Goal: Information Seeking & Learning: Learn about a topic

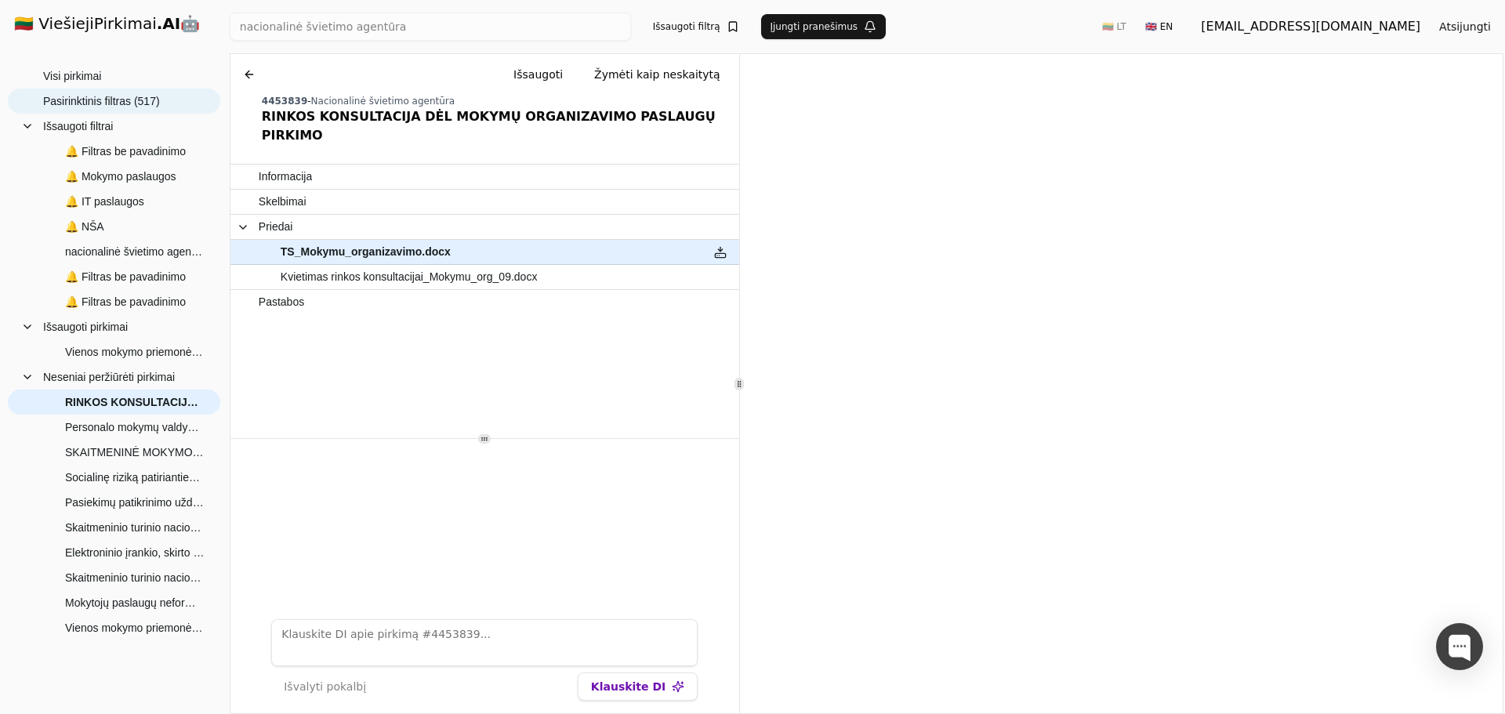
click at [91, 97] on span "Pasirinktinis filtras (517)" at bounding box center [101, 101] width 117 height 24
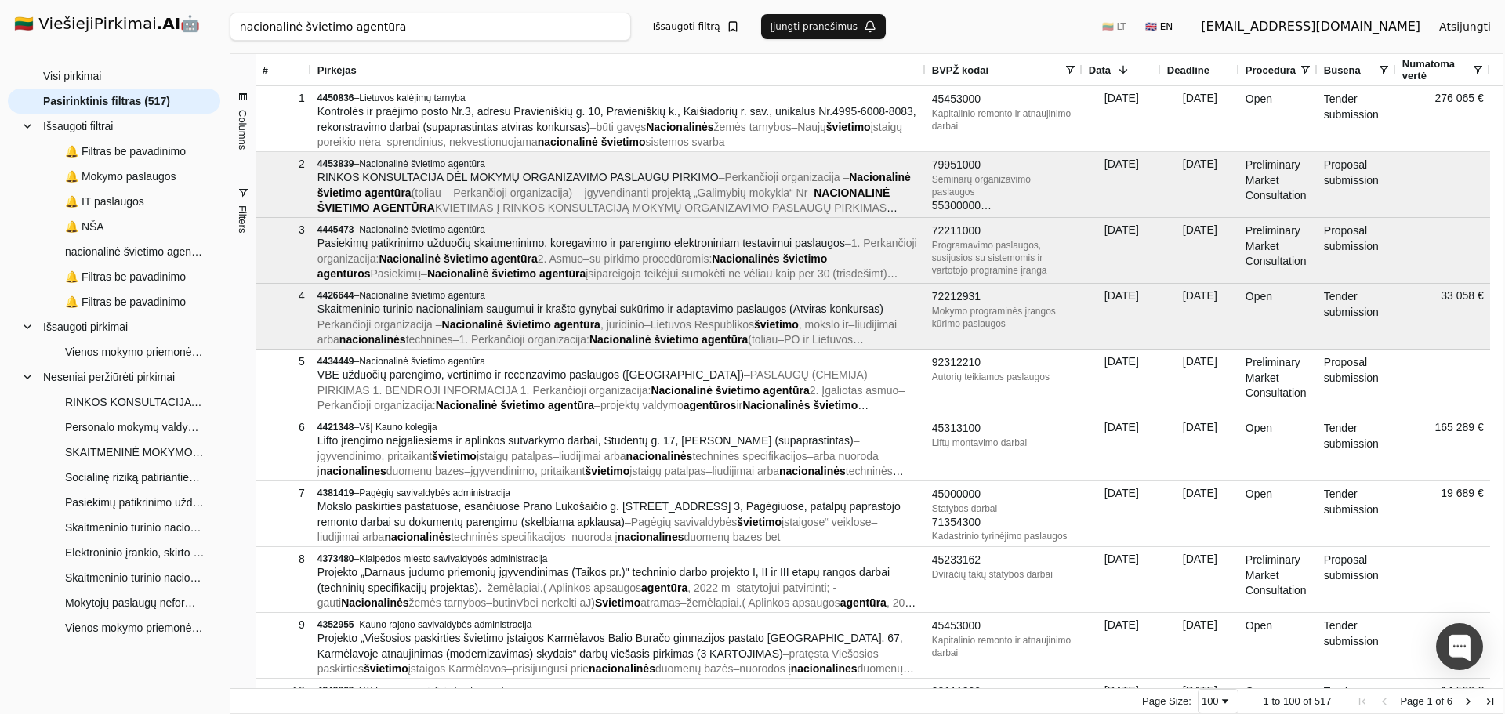
click at [542, 22] on input "nacionalinė švietimo agentūra" at bounding box center [430, 27] width 401 height 28
click at [613, 30] on input "nacionalinė švietimo agentūra" at bounding box center [430, 27] width 401 height 28
click at [614, 26] on input "nacionalinė švietimo agentūra" at bounding box center [430, 27] width 401 height 28
click at [617, 24] on button "Ieškoti" at bounding box center [600, 27] width 61 height 28
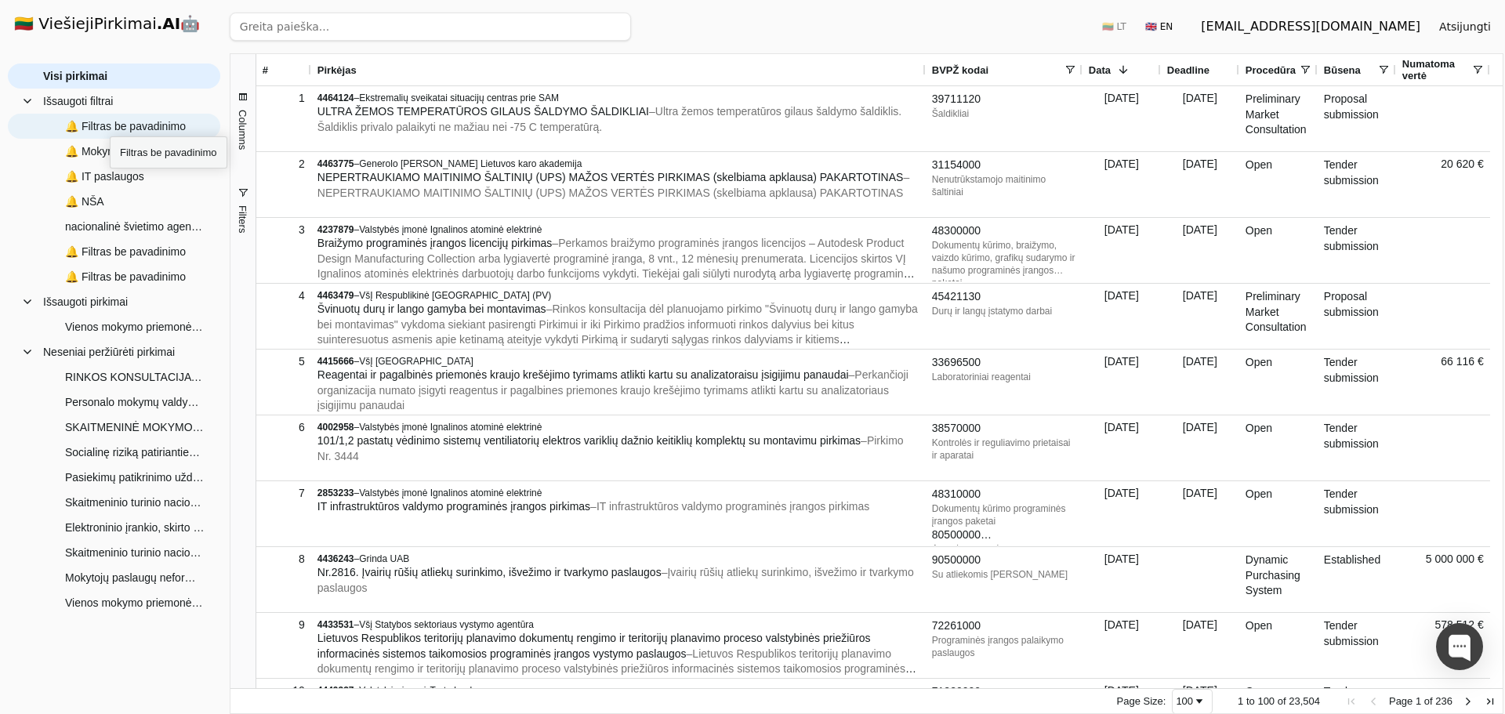
click at [110, 122] on span "🔔 Filtras be pavadinimo" at bounding box center [125, 126] width 121 height 24
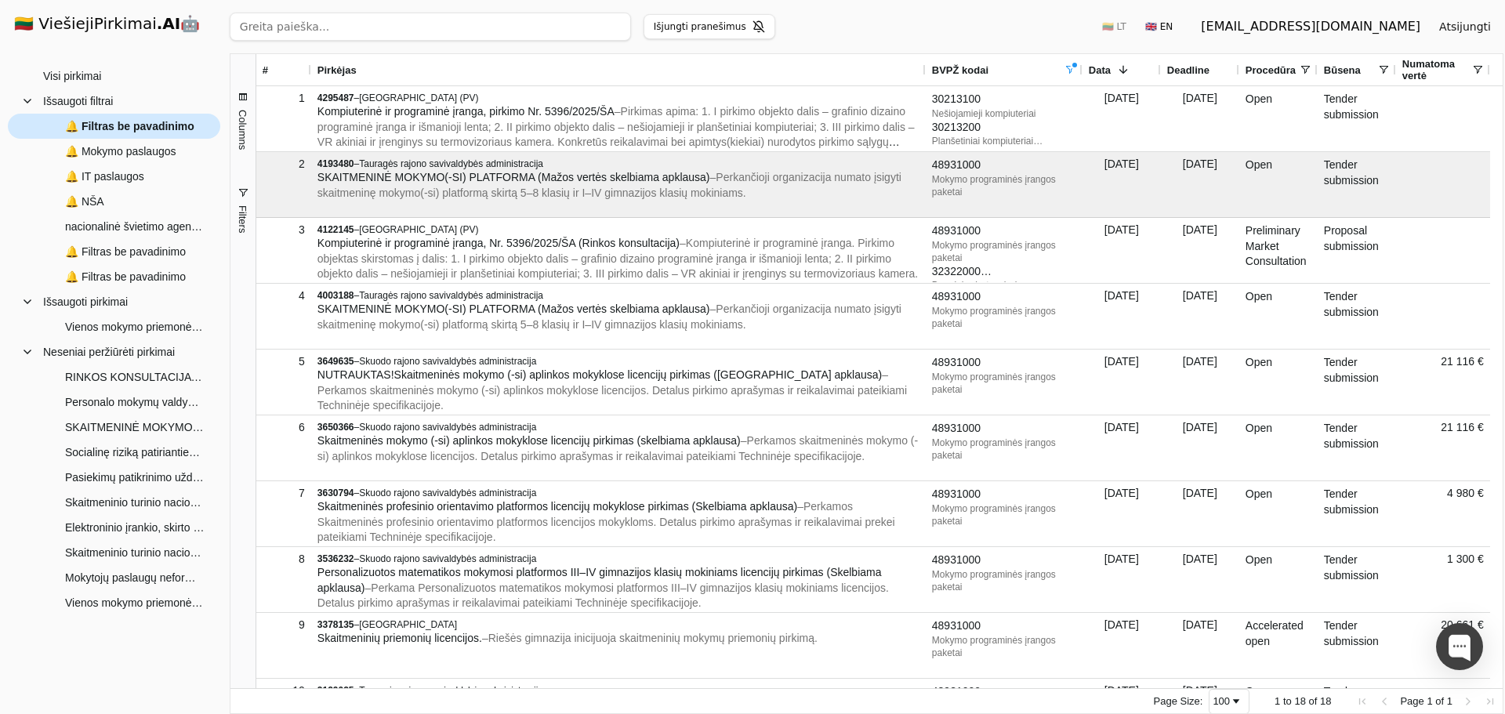
drag, startPoint x: 164, startPoint y: 122, endPoint x: 141, endPoint y: 125, distance: 22.9
click at [141, 125] on span "🔔 Filtras be pavadinimo" at bounding box center [129, 126] width 129 height 24
click at [103, 157] on span "🔔 Mokymo paslaugos" at bounding box center [120, 152] width 111 height 24
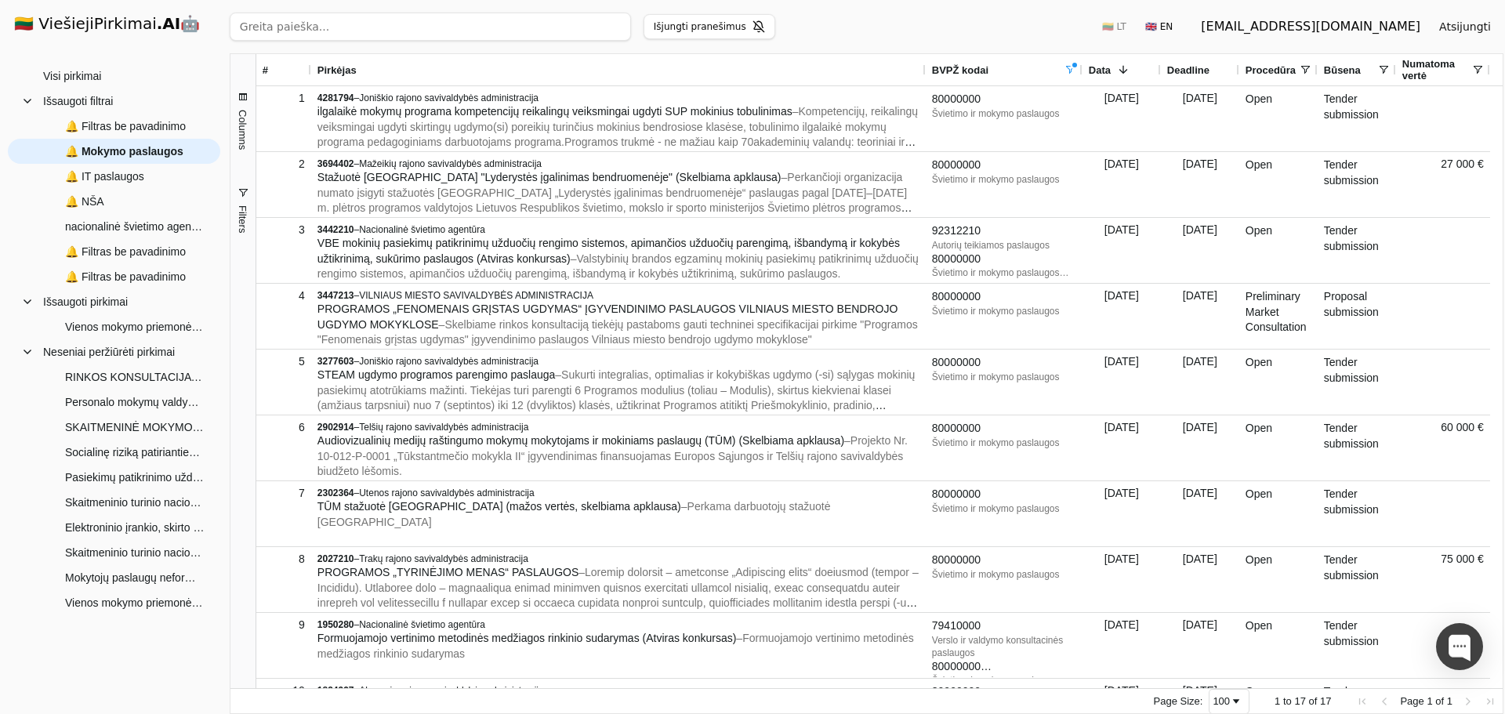
click at [1071, 70] on span at bounding box center [1070, 69] width 13 height 13
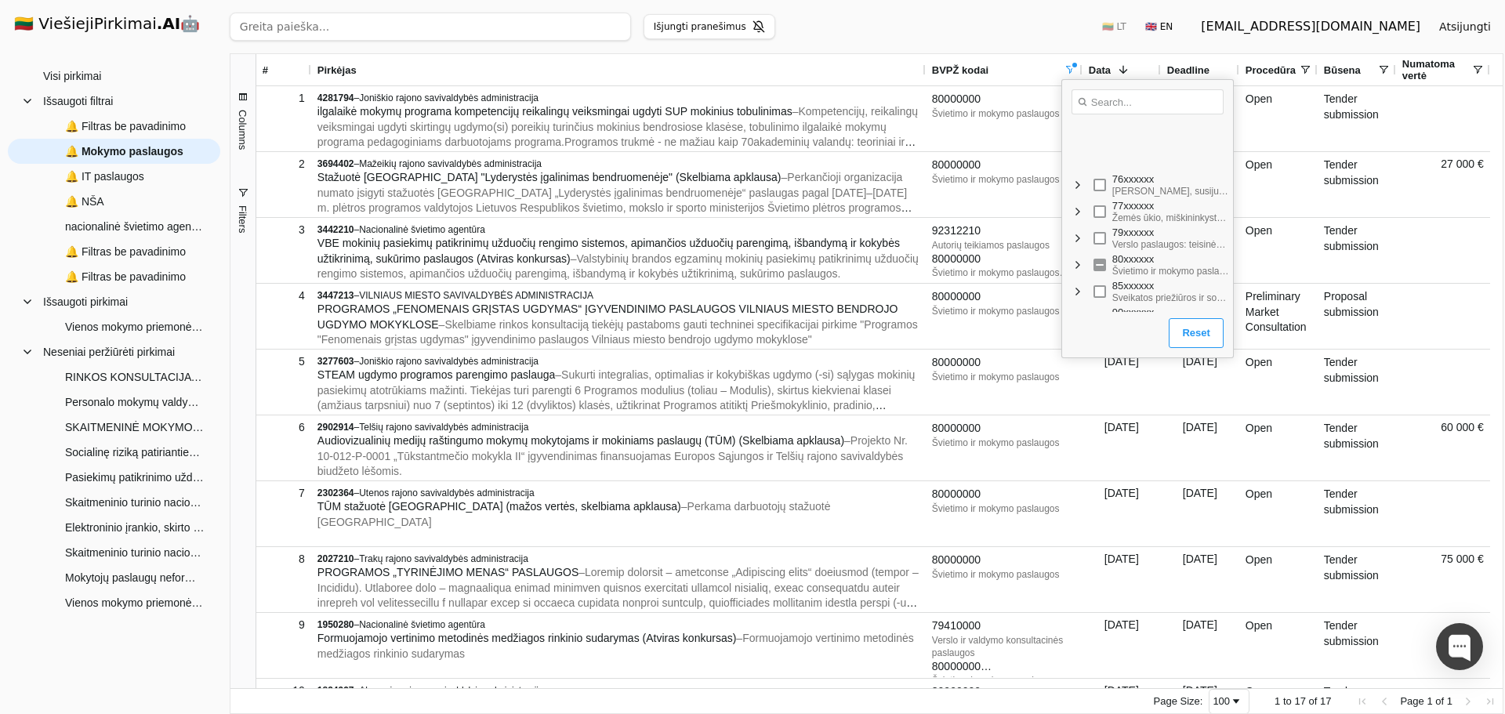
scroll to position [1011, 0]
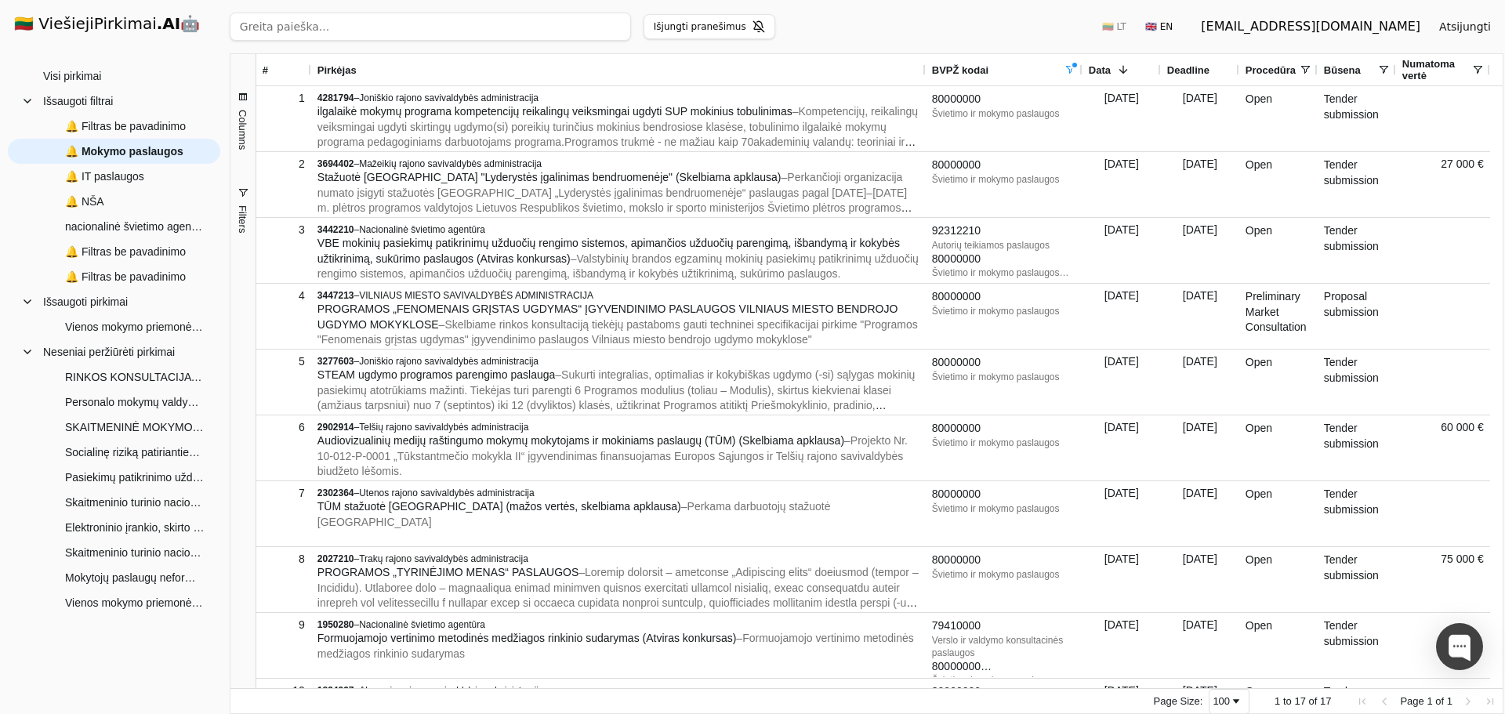
click at [1075, 10] on div "Ieškoti Išjungti pranešimus 🇱🇹 LT 🇬🇧 EN guviesieji@gmail.com Atsijungti" at bounding box center [867, 26] width 1274 height 53
click at [120, 119] on span "🔔 Filtras be pavadinimo" at bounding box center [125, 126] width 121 height 24
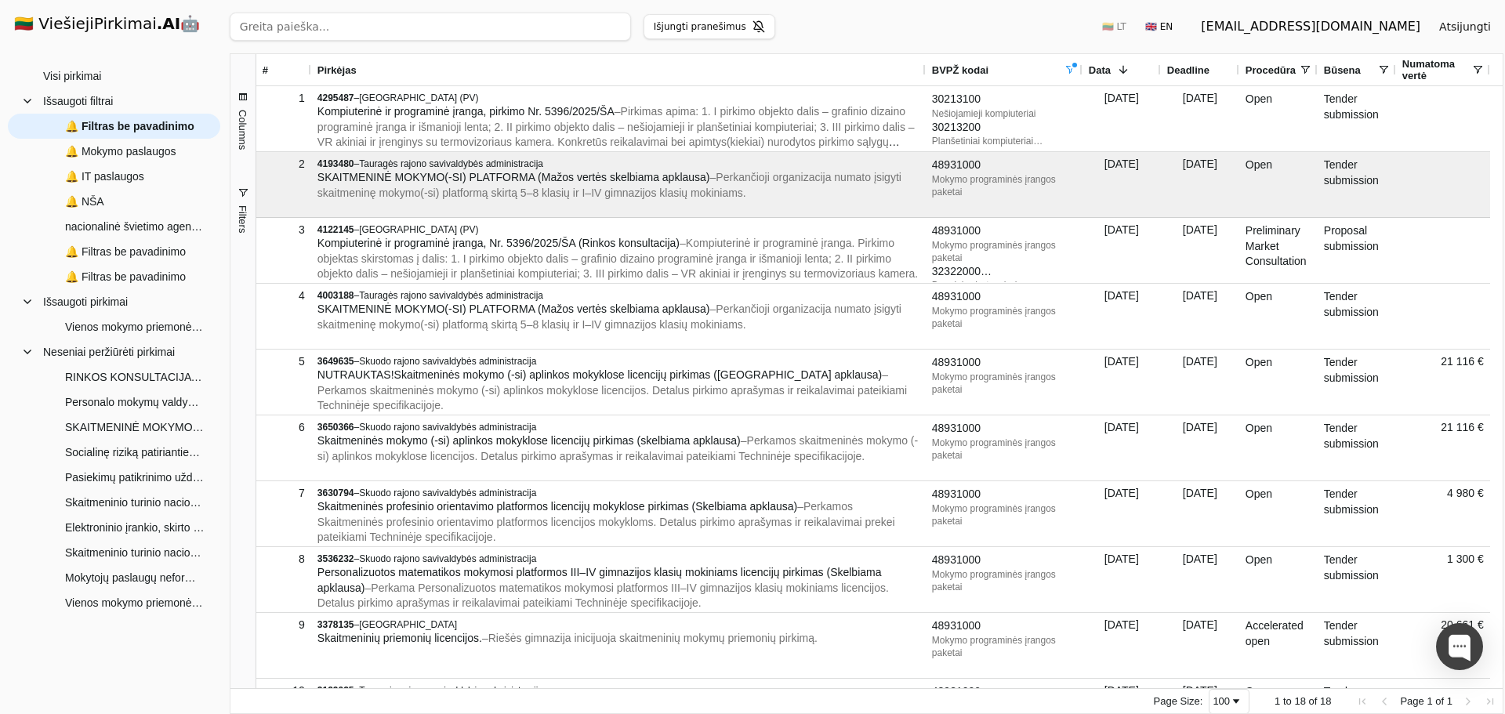
click at [238, 139] on span "Columns" at bounding box center [243, 130] width 12 height 40
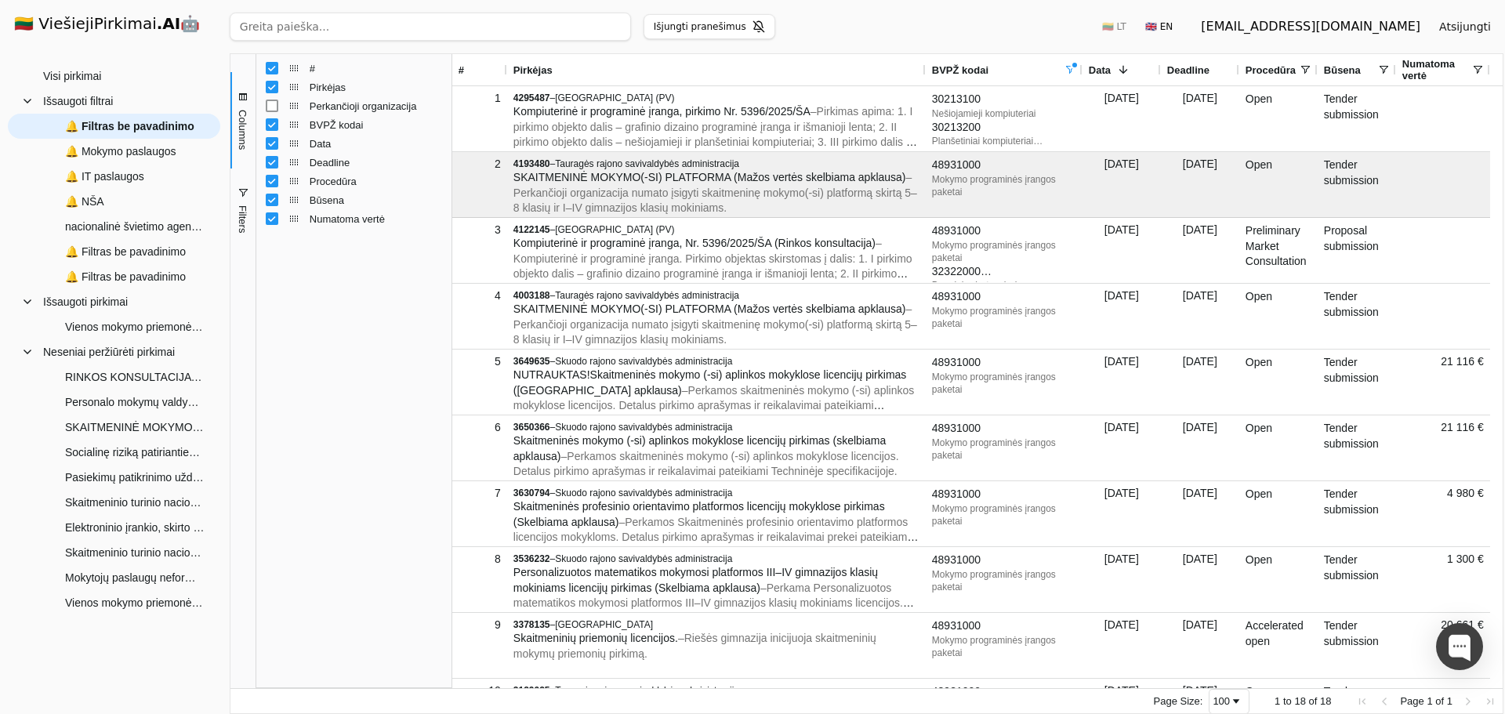
click at [238, 139] on span "Columns" at bounding box center [243, 130] width 12 height 40
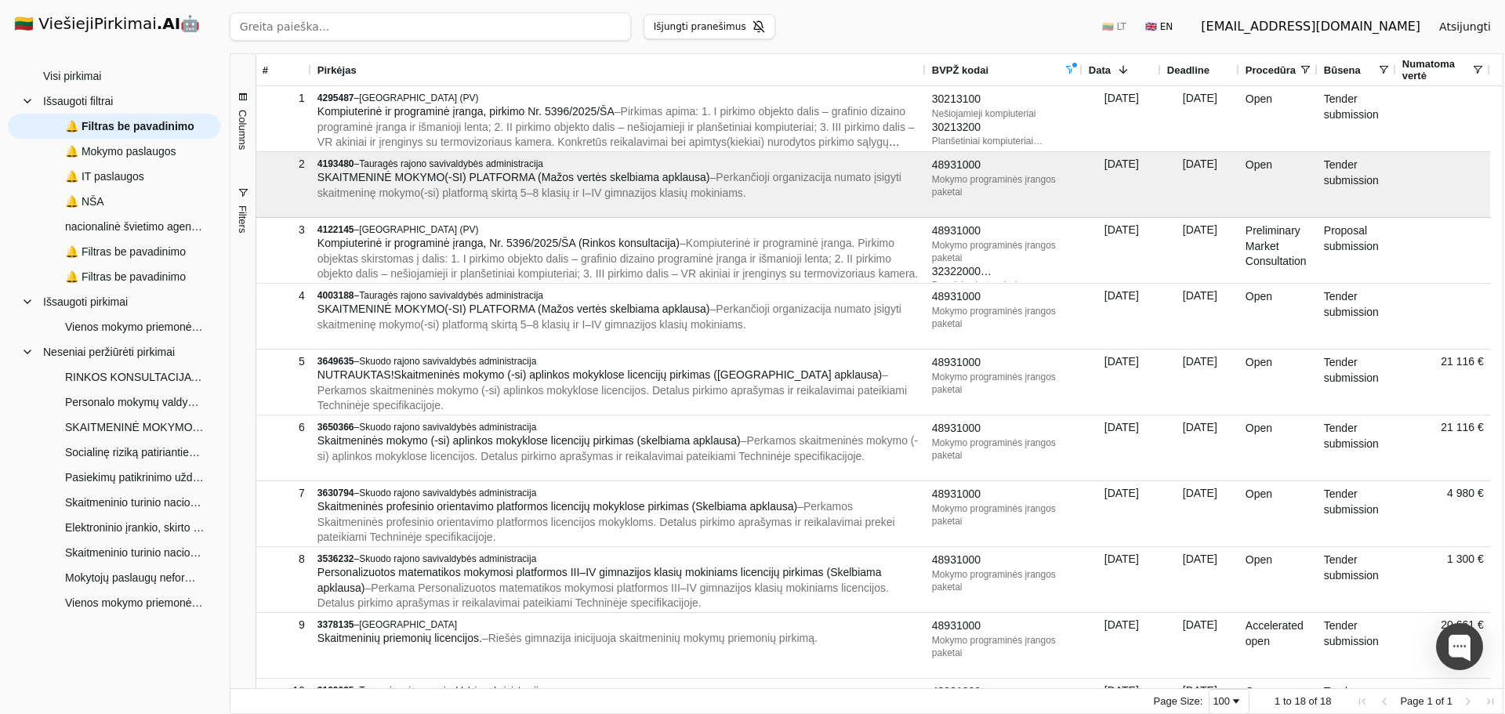
click at [240, 198] on span "button" at bounding box center [243, 193] width 13 height 13
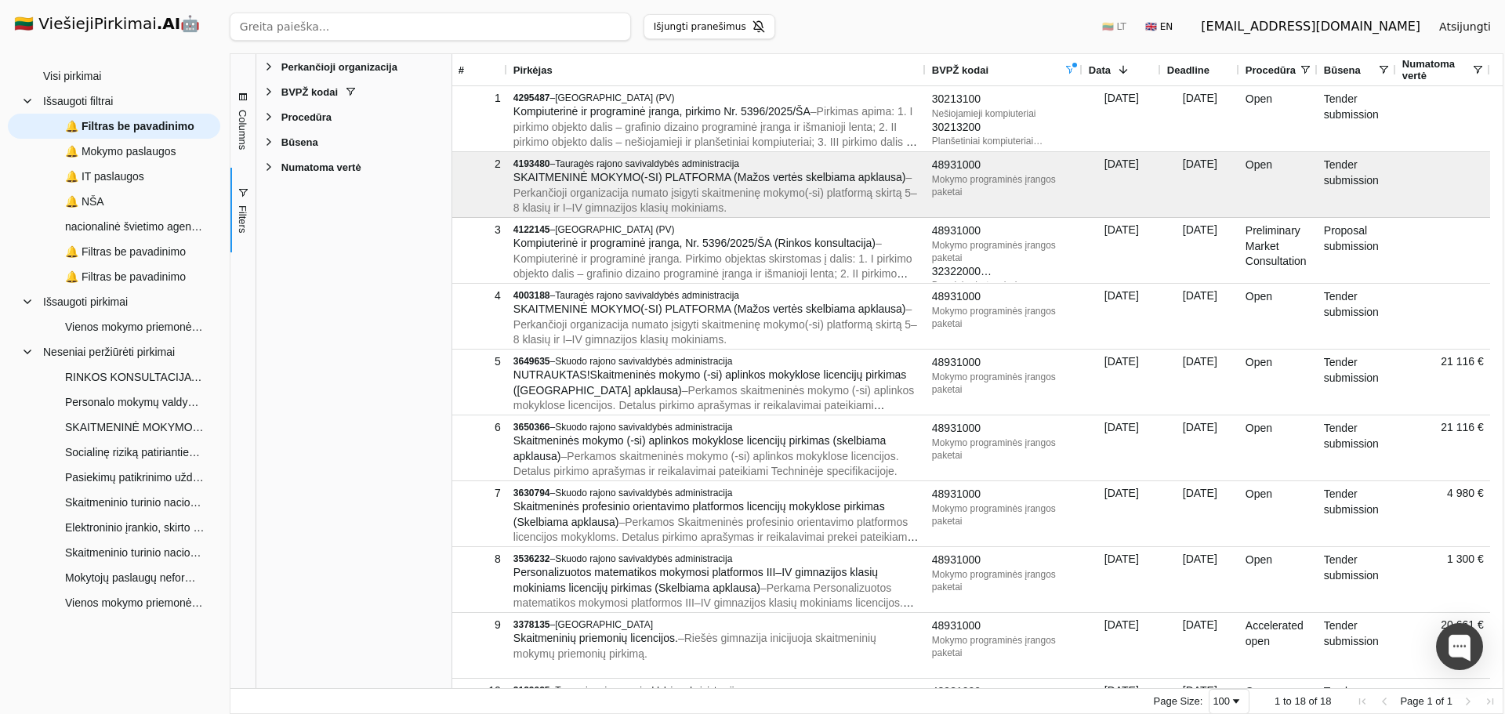
click at [240, 198] on span "button" at bounding box center [243, 193] width 13 height 13
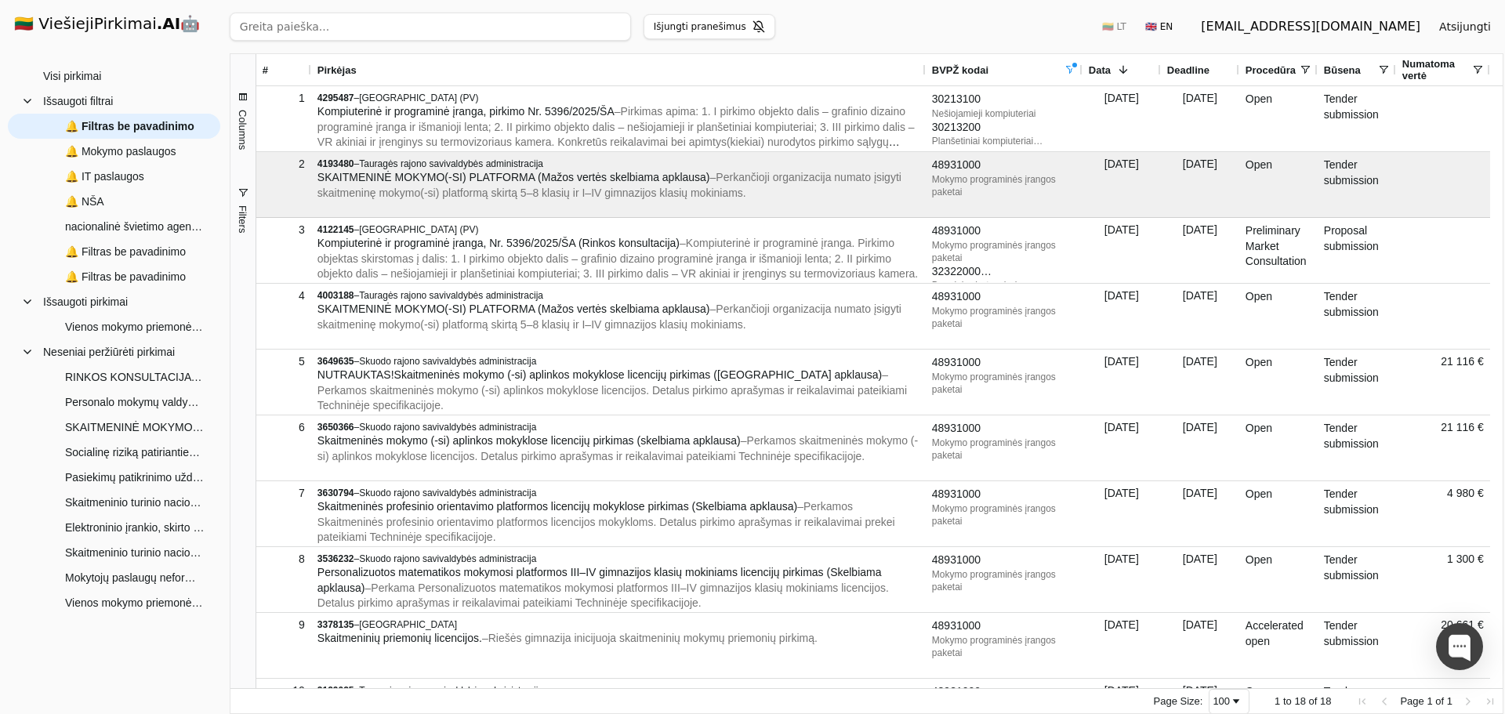
click at [1371, 24] on div "[EMAIL_ADDRESS][DOMAIN_NAME]" at bounding box center [1310, 26] width 219 height 19
click at [129, 20] on h1 "🇱🇹 ViešiejiPirkimai .AI 🤖" at bounding box center [114, 25] width 225 height 50
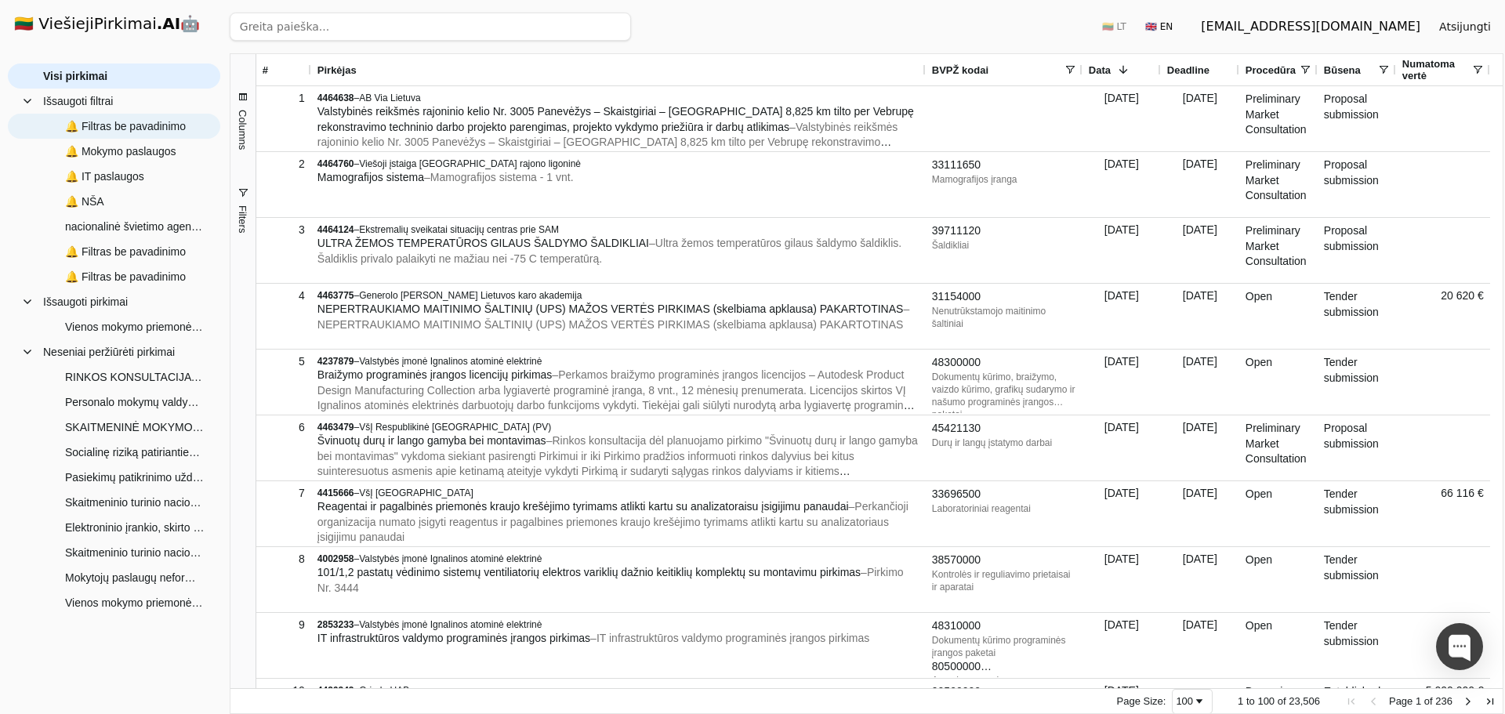
click at [124, 126] on span "🔔 Filtras be pavadinimo" at bounding box center [125, 126] width 121 height 24
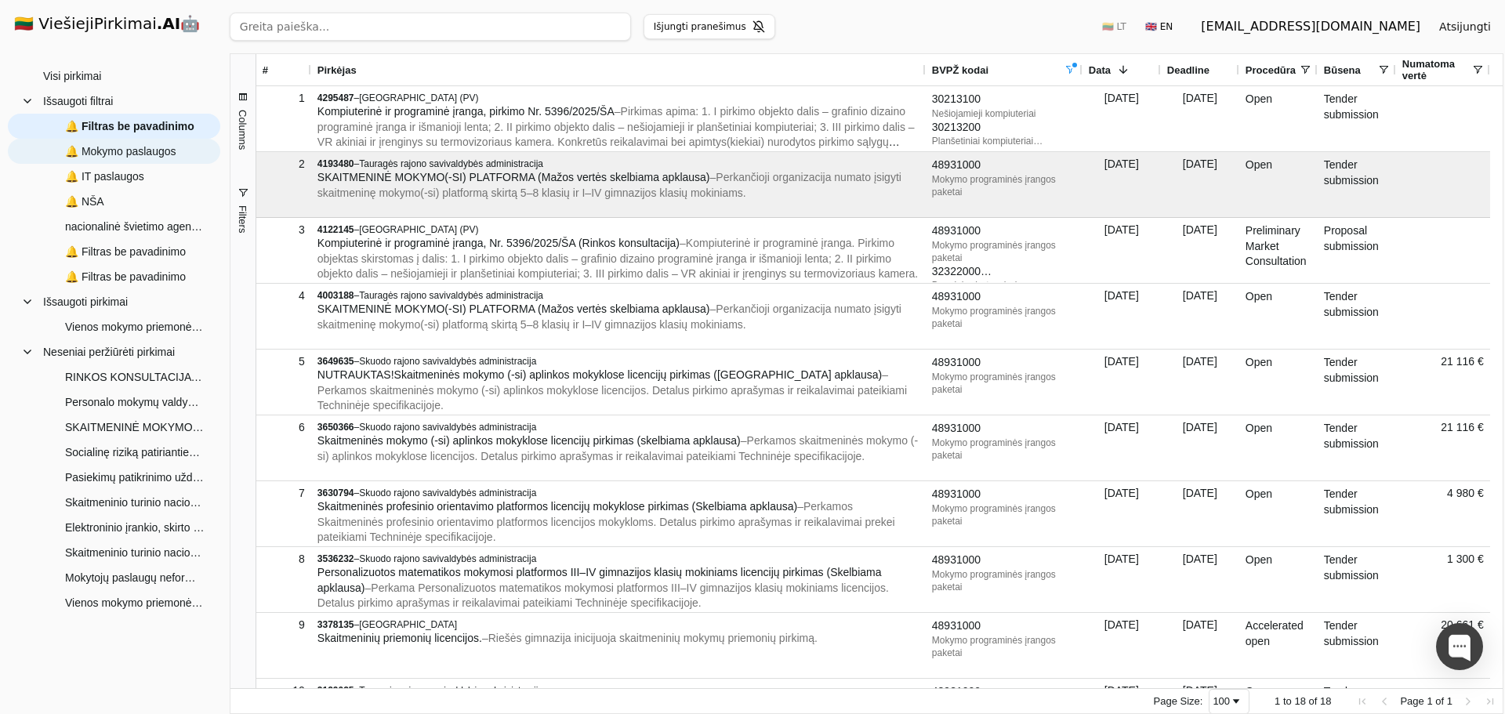
click at [152, 147] on span "🔔 Mokymo paslaugos" at bounding box center [120, 152] width 111 height 24
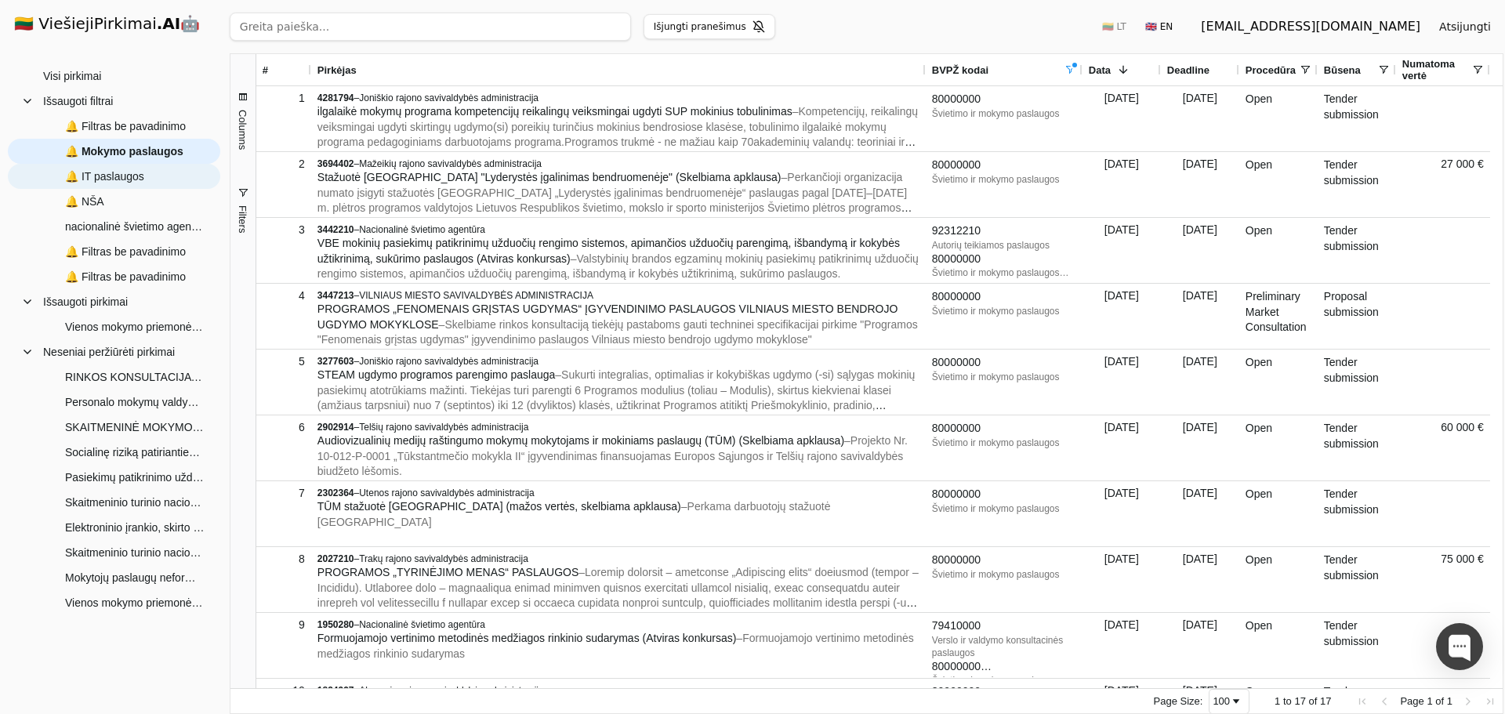
click at [150, 179] on span "🔔 IT paslaugos" at bounding box center [125, 177] width 164 height 24
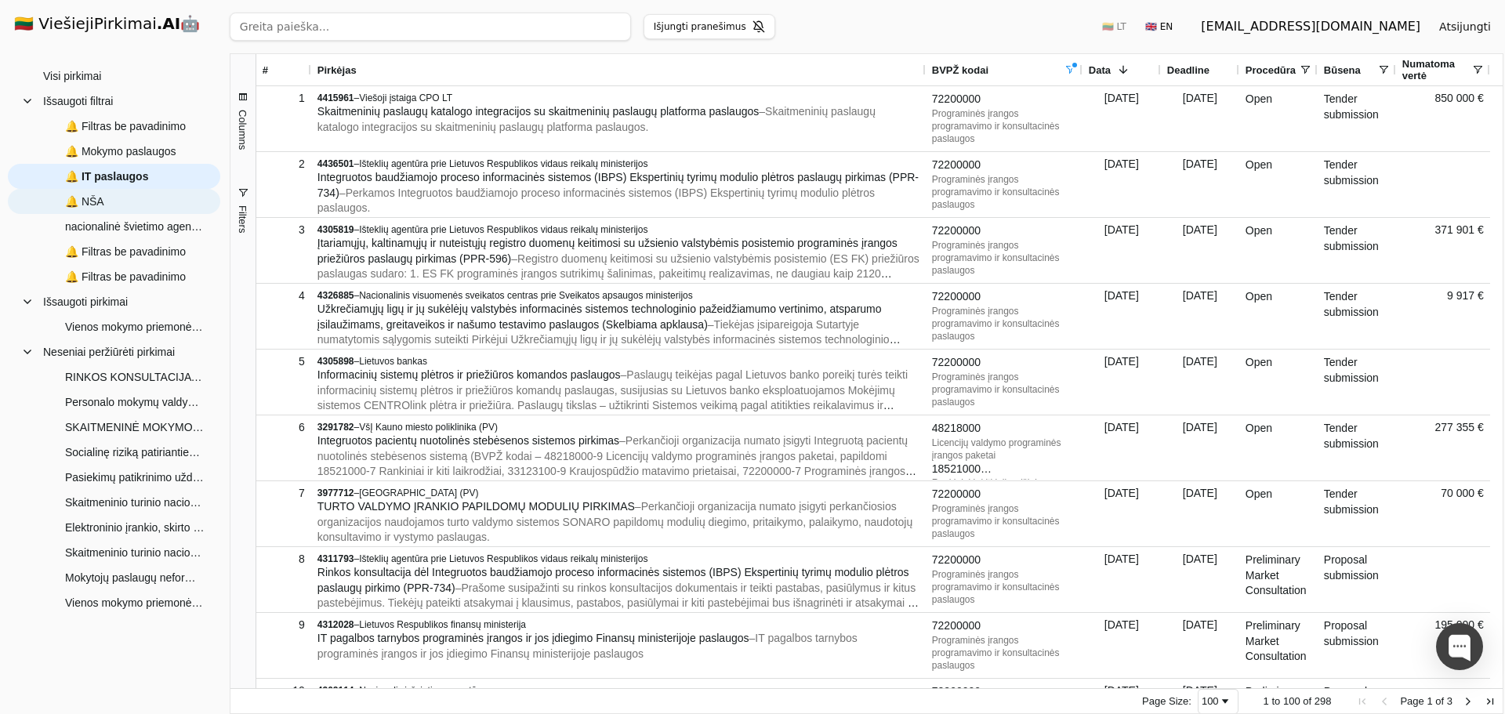
click at [151, 199] on span "🔔 NŠA" at bounding box center [125, 202] width 164 height 24
type input "nacionalinė švietimo agentūra"
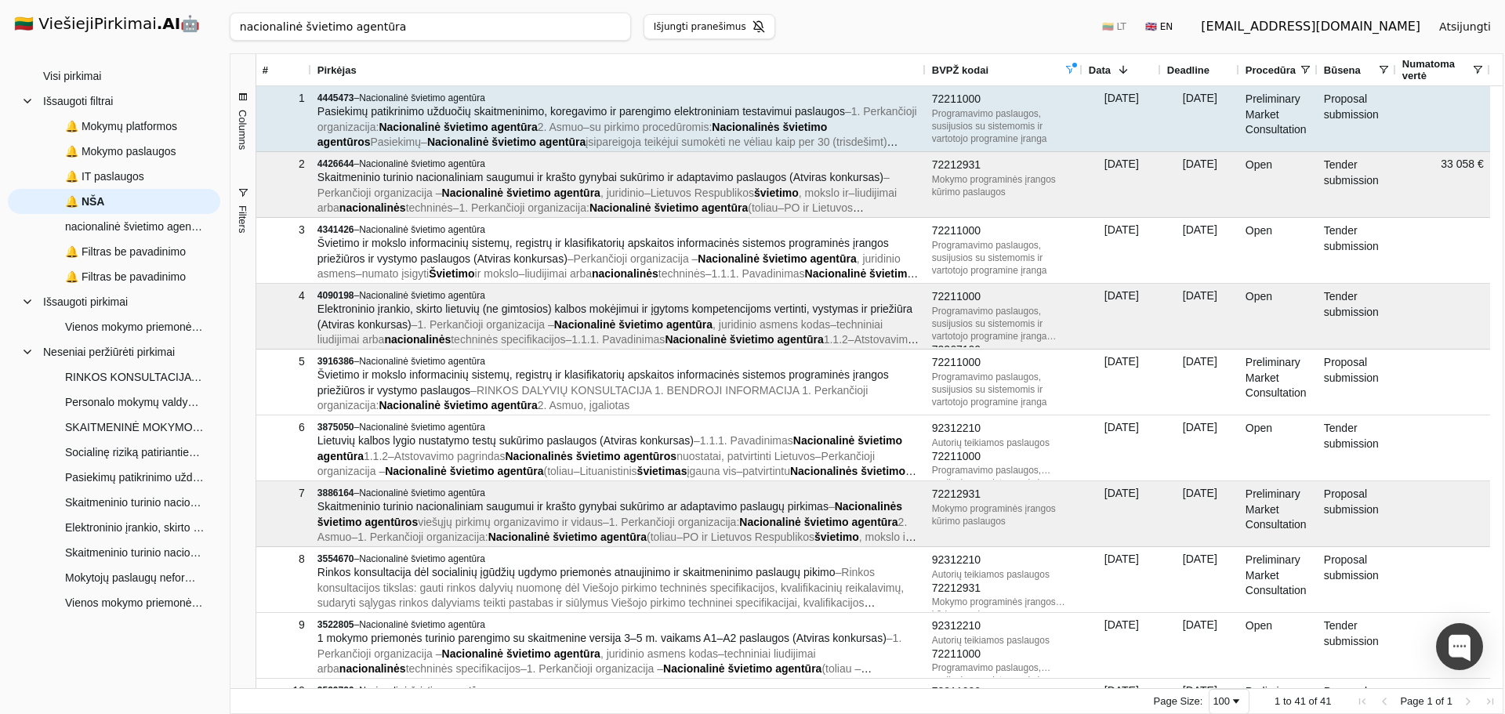
drag, startPoint x: 607, startPoint y: 107, endPoint x: 762, endPoint y: 77, distance: 158.0
click at [825, 42] on div "nacionalinė švietimo agentūra Ieškoti Išjungti pranešimus 🇱🇹 LT 🇬🇧 EN guviesiej…" at bounding box center [867, 26] width 1274 height 53
click at [530, 107] on span "Pasiekimų patikrinimo užduočių skaitmeninimo, koregavimo ir parengimo elektroni…" at bounding box center [580, 111] width 527 height 13
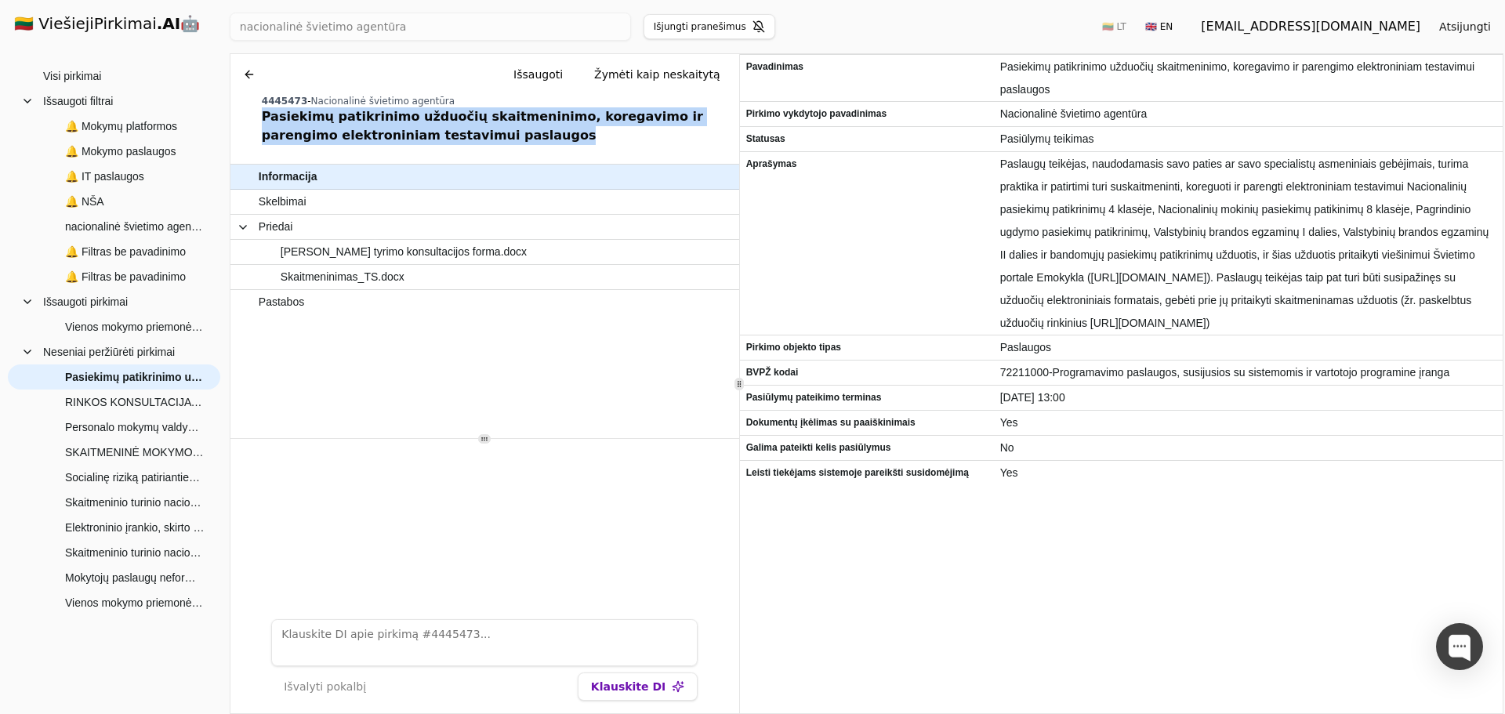
drag, startPoint x: 476, startPoint y: 136, endPoint x: 324, endPoint y: 124, distance: 152.5
click at [266, 121] on div "Pasiekimų patikrinimo užduočių skaitmeninimo, koregavimo ir parengimo elektroni…" at bounding box center [497, 126] width 471 height 38
copy div "asiekimų patikrinimo užduočių skaitmeninimo, koregavimo ir parengimo elektronin…"
click at [517, 132] on div "Pasiekimų patikrinimo užduočių skaitmeninimo, koregavimo ir parengimo elektroni…" at bounding box center [497, 126] width 471 height 38
drag, startPoint x: 477, startPoint y: 141, endPoint x: 255, endPoint y: 119, distance: 222.9
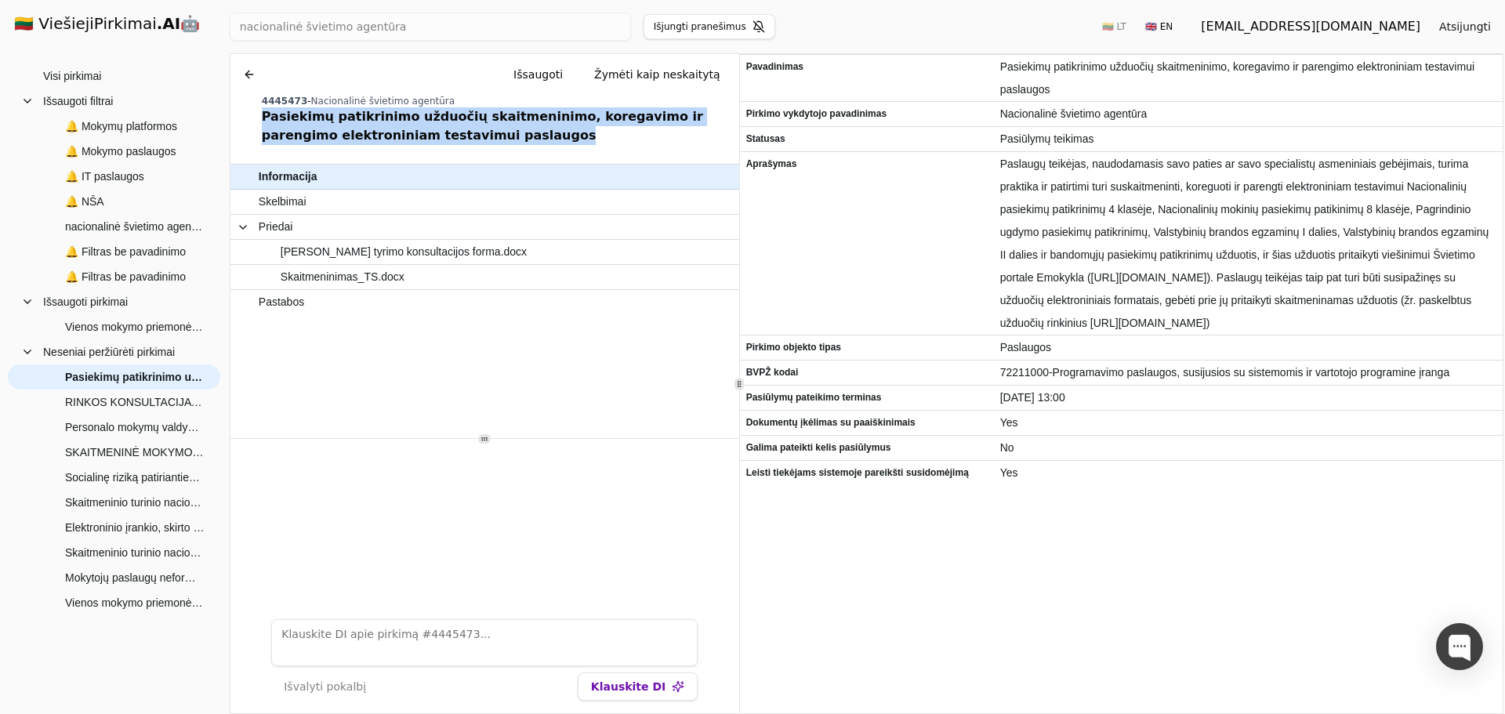
click at [255, 119] on div "Chat Išsaugoti Žymėti kaip neskaitytą 4445473 - Nacionalinė švietimo agentūra P…" at bounding box center [484, 102] width 509 height 97
copy div "Pasiekimų patikrinimo užduočių skaitmeninimo, koregavimo ir parengimo elektroni…"
click at [405, 376] on div "Informacija Skelbimai Priedai Rinkos tyrimo konsultacijos forma.docx Skaitmenin…" at bounding box center [484, 302] width 509 height 274
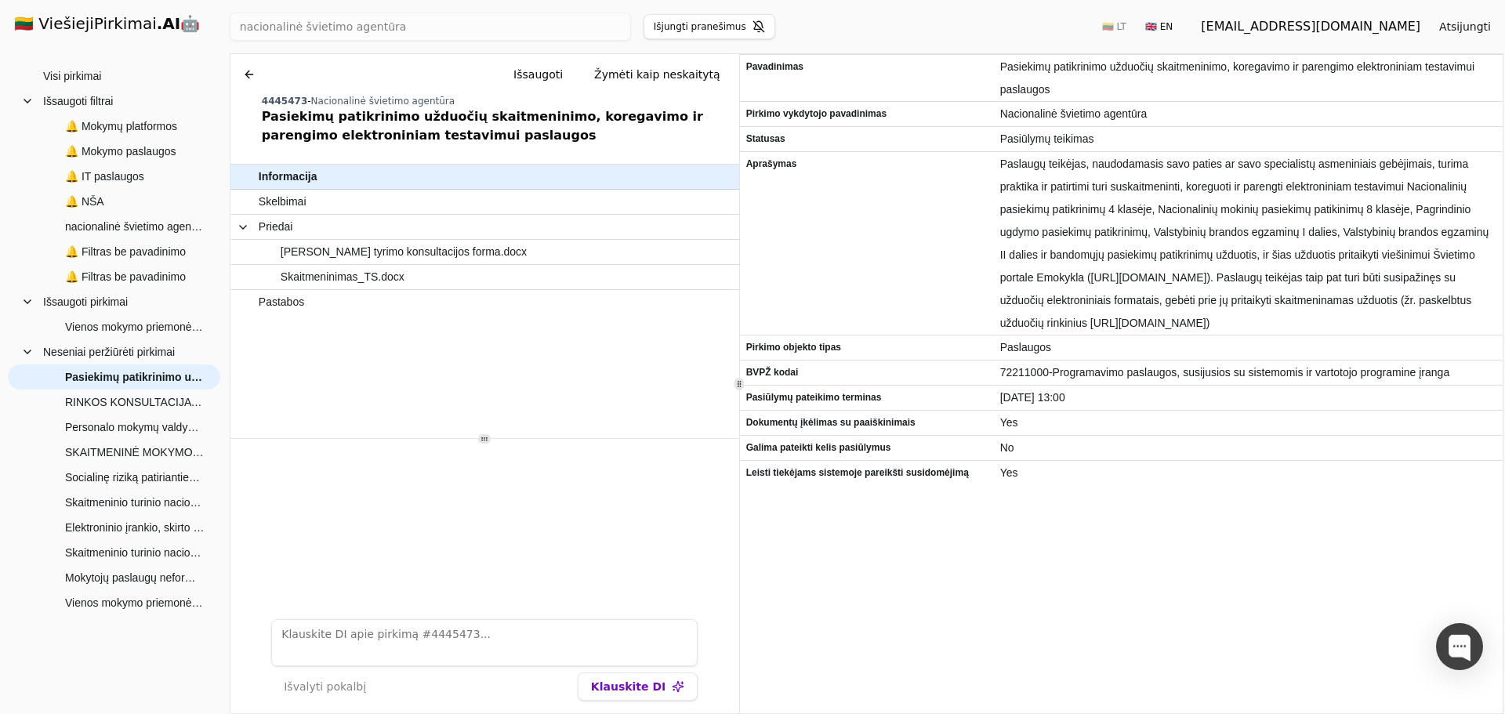
click at [499, 72] on div "Chat Išsaugoti Žymėti kaip neskaitytą" at bounding box center [485, 74] width 496 height 28
drag, startPoint x: 296, startPoint y: 98, endPoint x: 261, endPoint y: 105, distance: 36.0
click at [262, 105] on div "4445473 - Nacionalinė švietimo agentūra" at bounding box center [497, 101] width 471 height 13
copy span "4445473"
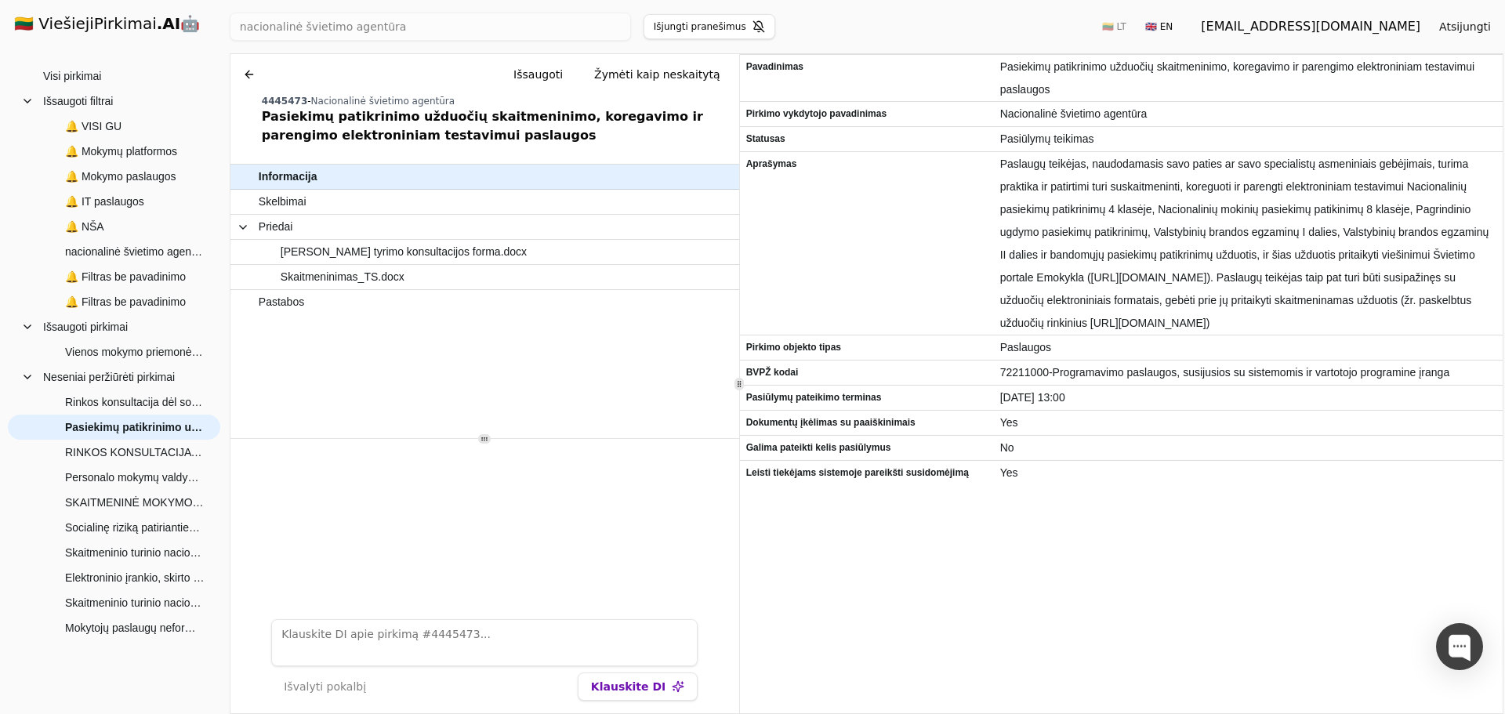
click at [317, 71] on div "Chat Išsaugoti Žymėti kaip neskaitytą" at bounding box center [485, 74] width 496 height 28
drag, startPoint x: 298, startPoint y: 101, endPoint x: 282, endPoint y: 101, distance: 15.7
click at [282, 101] on span "4445473" at bounding box center [284, 101] width 45 height 11
click at [263, 102] on span "4445473" at bounding box center [284, 101] width 45 height 11
drag, startPoint x: 299, startPoint y: 99, endPoint x: 263, endPoint y: 103, distance: 37.1
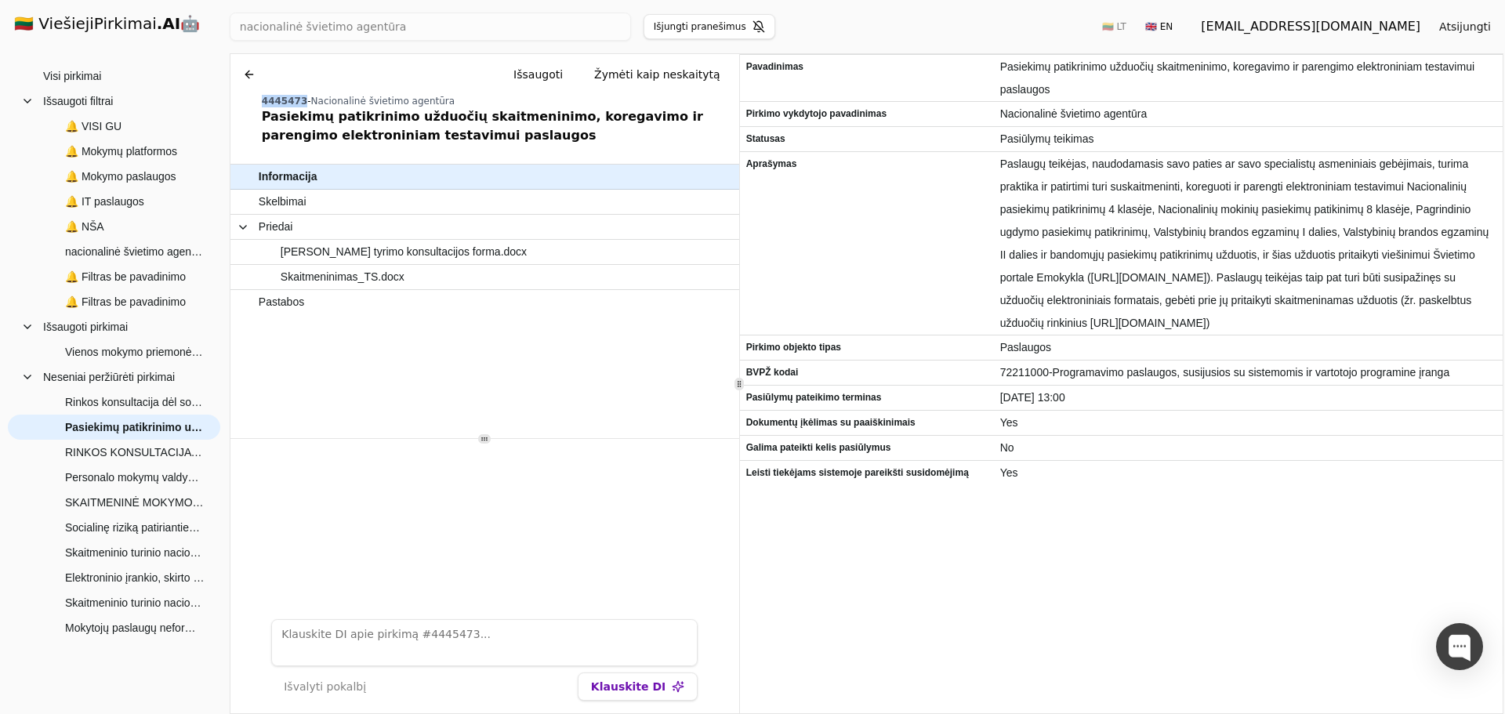
click at [263, 103] on div "4445473 - Nacionalinė švietimo agentūra" at bounding box center [497, 101] width 471 height 13
copy span "4445473"
click at [121, 225] on span "🔔 NŠA" at bounding box center [125, 227] width 164 height 24
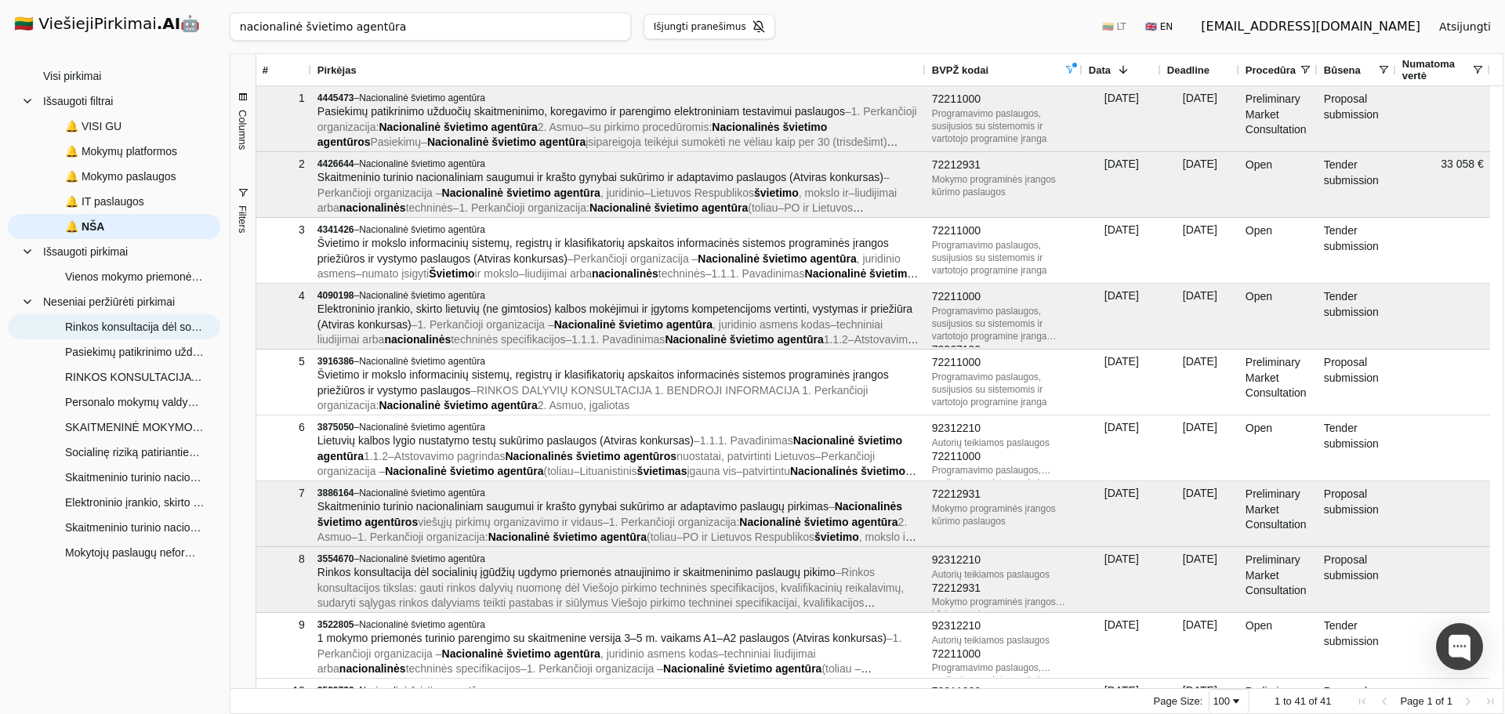
click at [154, 334] on span "Rinkos konsultacija dėl socialinių įgūdžių ugdymo priemonės atnaujinimo ir skai…" at bounding box center [135, 327] width 140 height 24
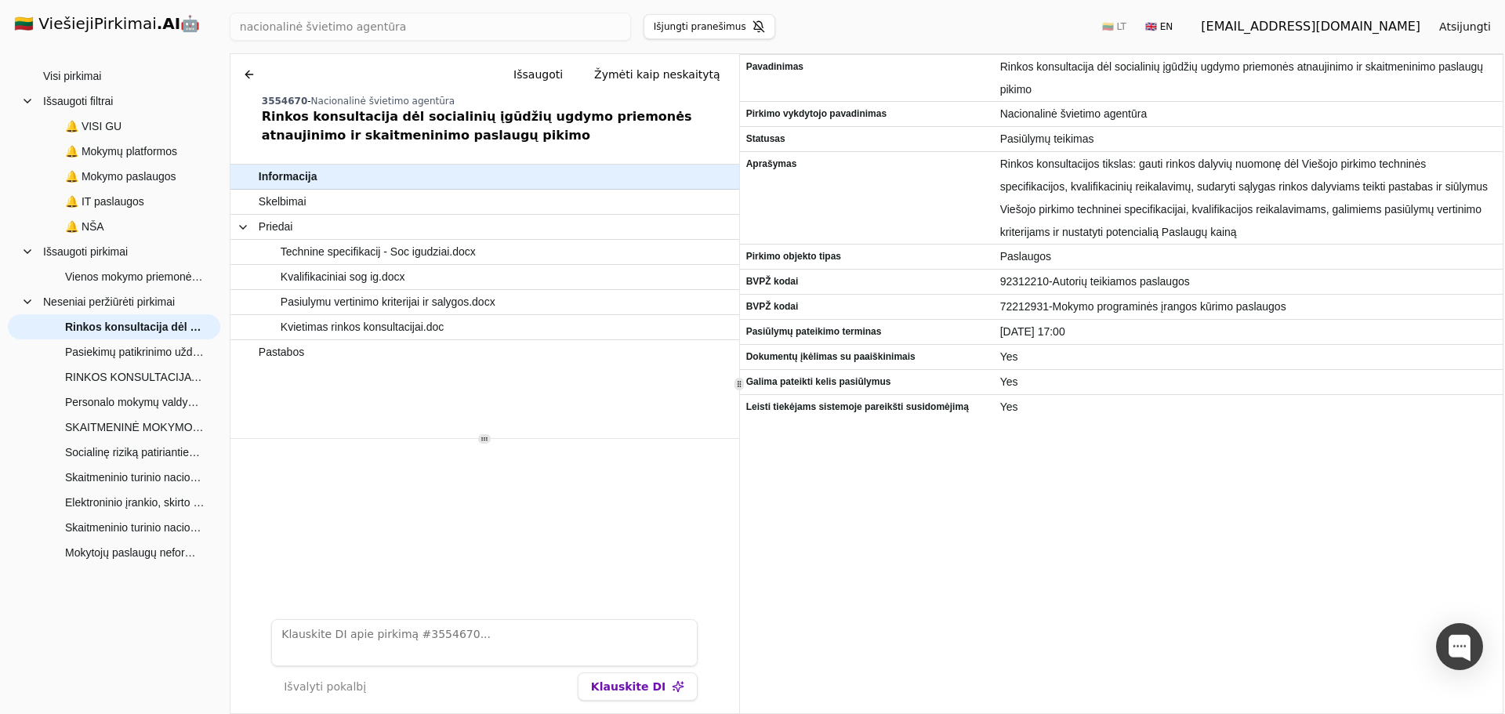
click at [393, 436] on div "Tender Informacija Skelbimai Priedai Technine specifikacij - Soc igudziai.docx …" at bounding box center [484, 438] width 509 height 549
click at [115, 217] on span "🔔 NŠA" at bounding box center [125, 227] width 164 height 24
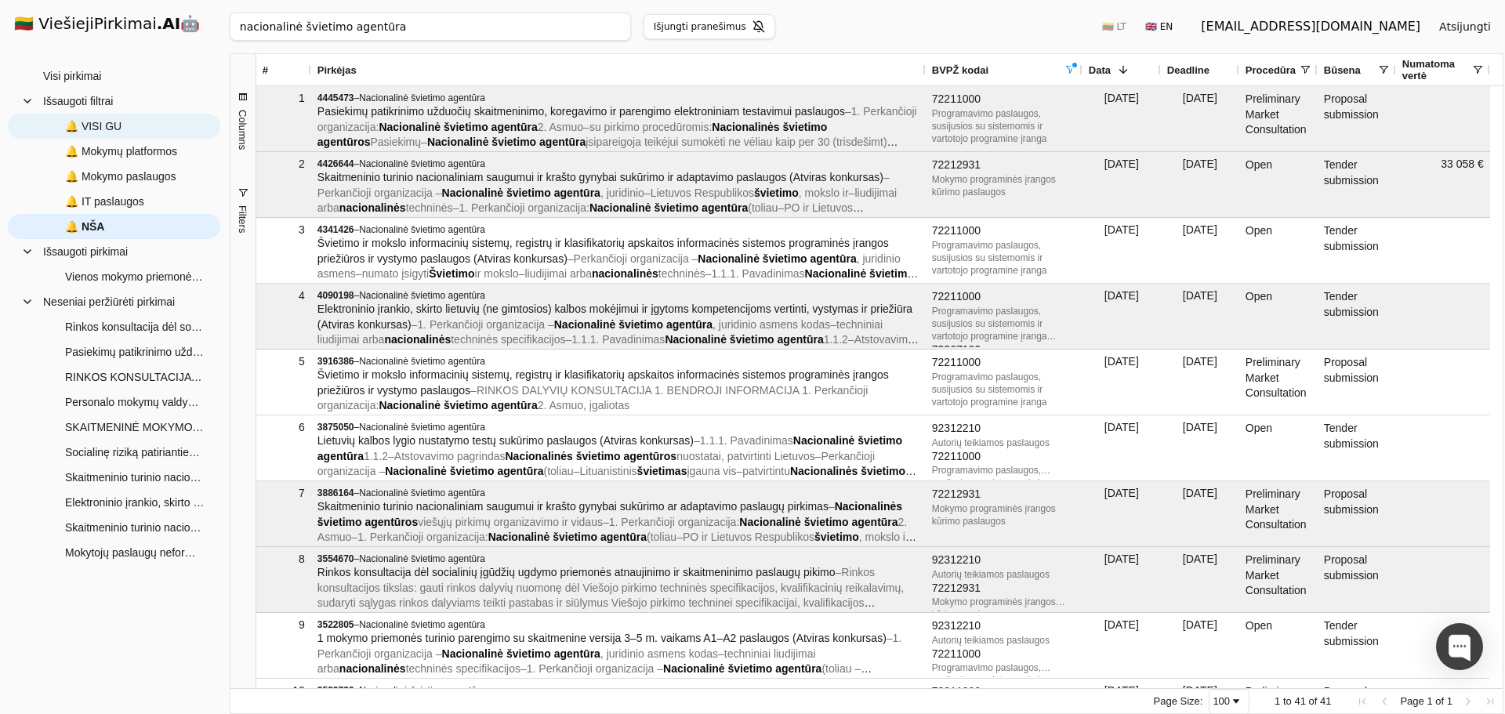
click at [149, 118] on span "🔔 VISI GU" at bounding box center [125, 126] width 164 height 24
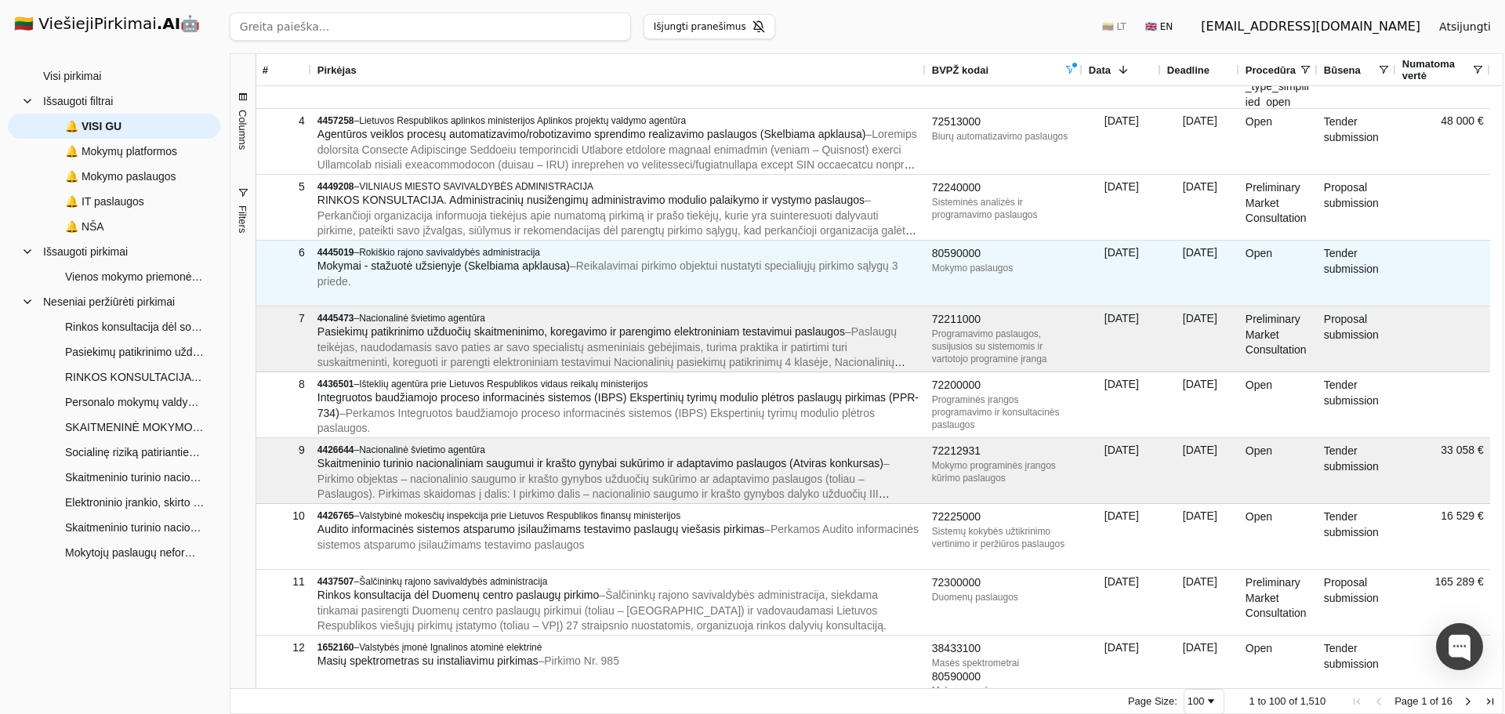
scroll to position [190, 0]
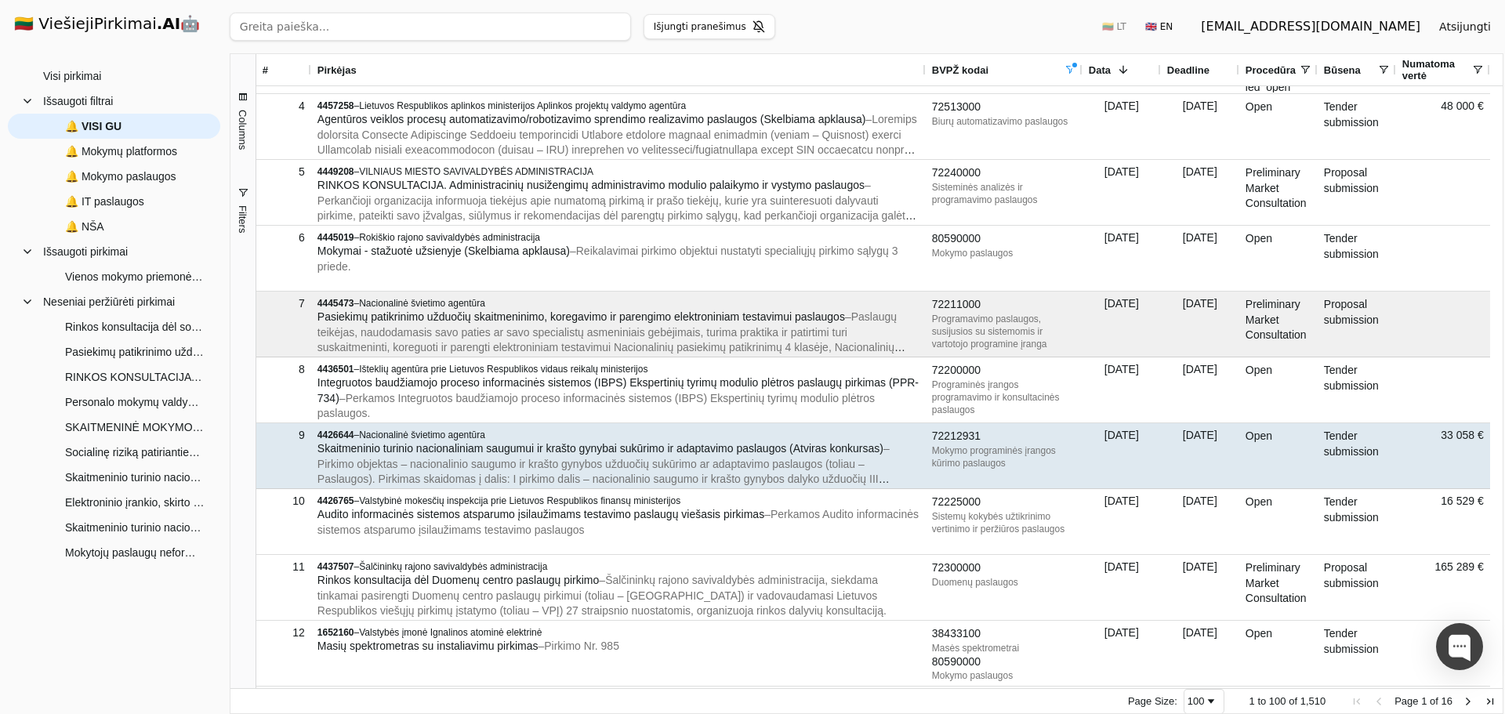
drag, startPoint x: 488, startPoint y: 448, endPoint x: 377, endPoint y: 448, distance: 110.5
click at [377, 448] on span "Skaitmeninio turinio nacionaliniam saugumui ir krašto gynybai sukūrimo ir adapt…" at bounding box center [600, 448] width 566 height 13
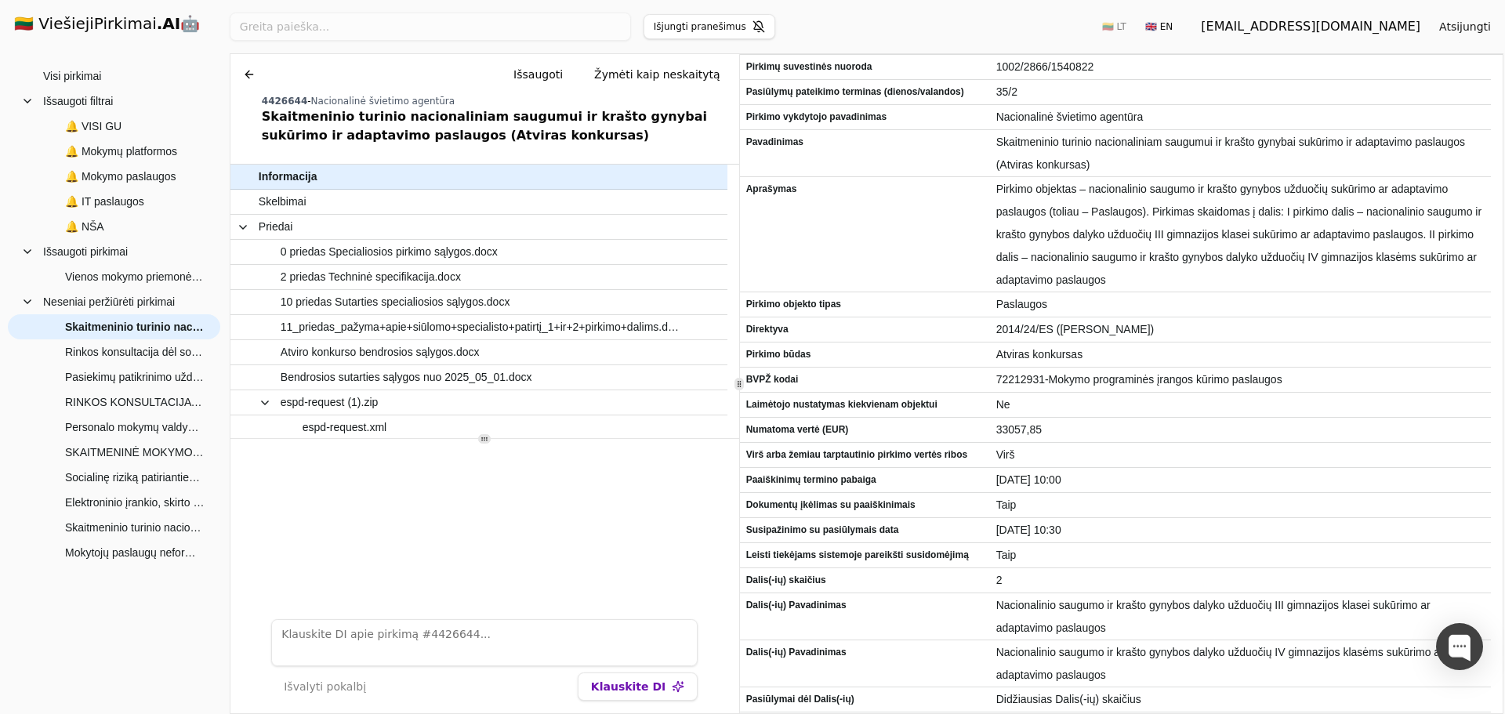
drag, startPoint x: 1503, startPoint y: 281, endPoint x: 1504, endPoint y: 263, distance: 18.0
click at [1504, 263] on div "Ieškoti Išjungti pranešimus 🇱🇹 LT 🇬🇧 EN guviesieji@gmail.com Atsijungti 1 to 10…" at bounding box center [866, 357] width 1277 height 714
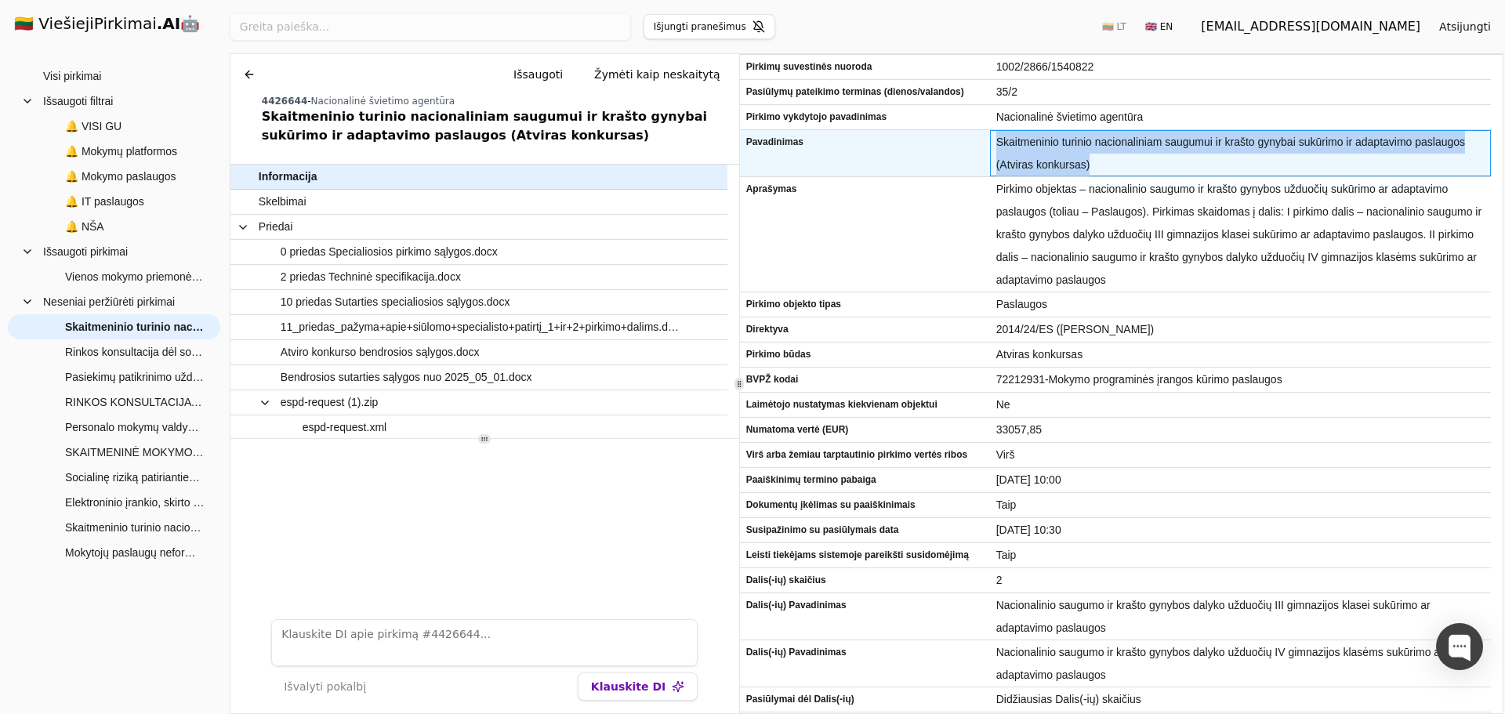
drag, startPoint x: 995, startPoint y: 140, endPoint x: 1095, endPoint y: 173, distance: 105.6
click at [1095, 173] on div "Skaitmeninio turinio nacionaliniam saugumui ir krašto gynybai sukūrimo ir adapt…" at bounding box center [1240, 153] width 501 height 46
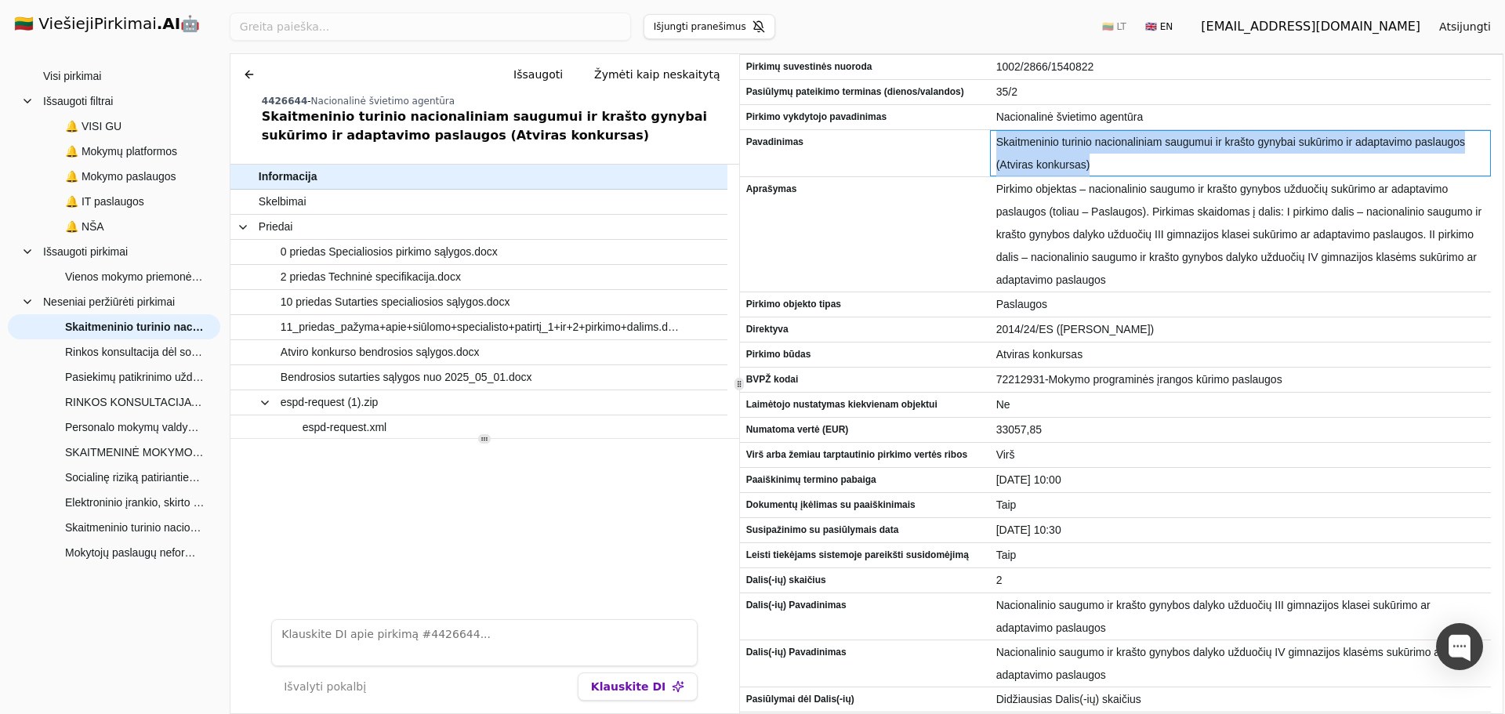
copy span "Skaitmeninio turinio nacionaliniam saugumui ir krašto gynybai sukūrimo ir adapt…"
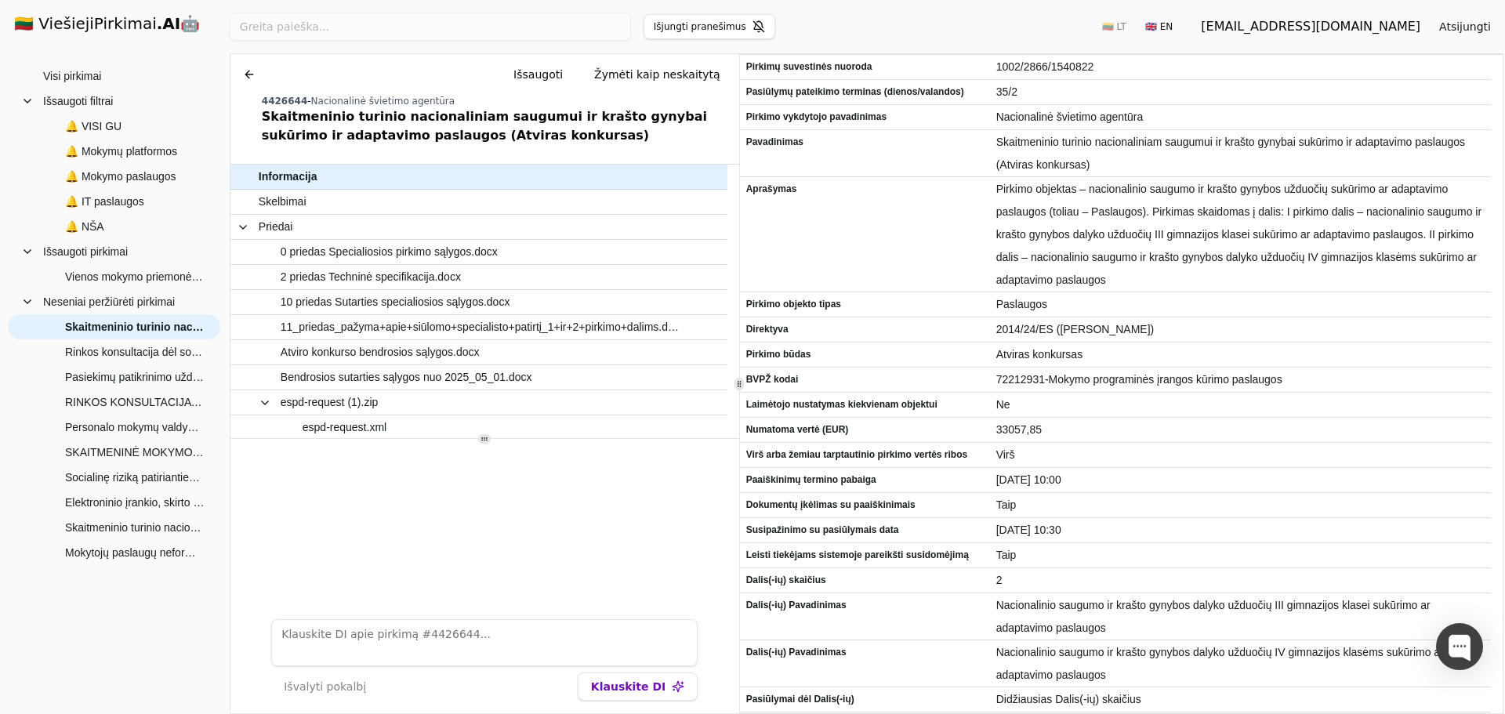
click at [1018, 16] on div "Ieškoti Išjungti pranešimus 🇱🇹 LT 🇬🇧 EN guviesieji@gmail.com Atsijungti" at bounding box center [867, 26] width 1274 height 53
click at [248, 67] on button at bounding box center [249, 74] width 25 height 28
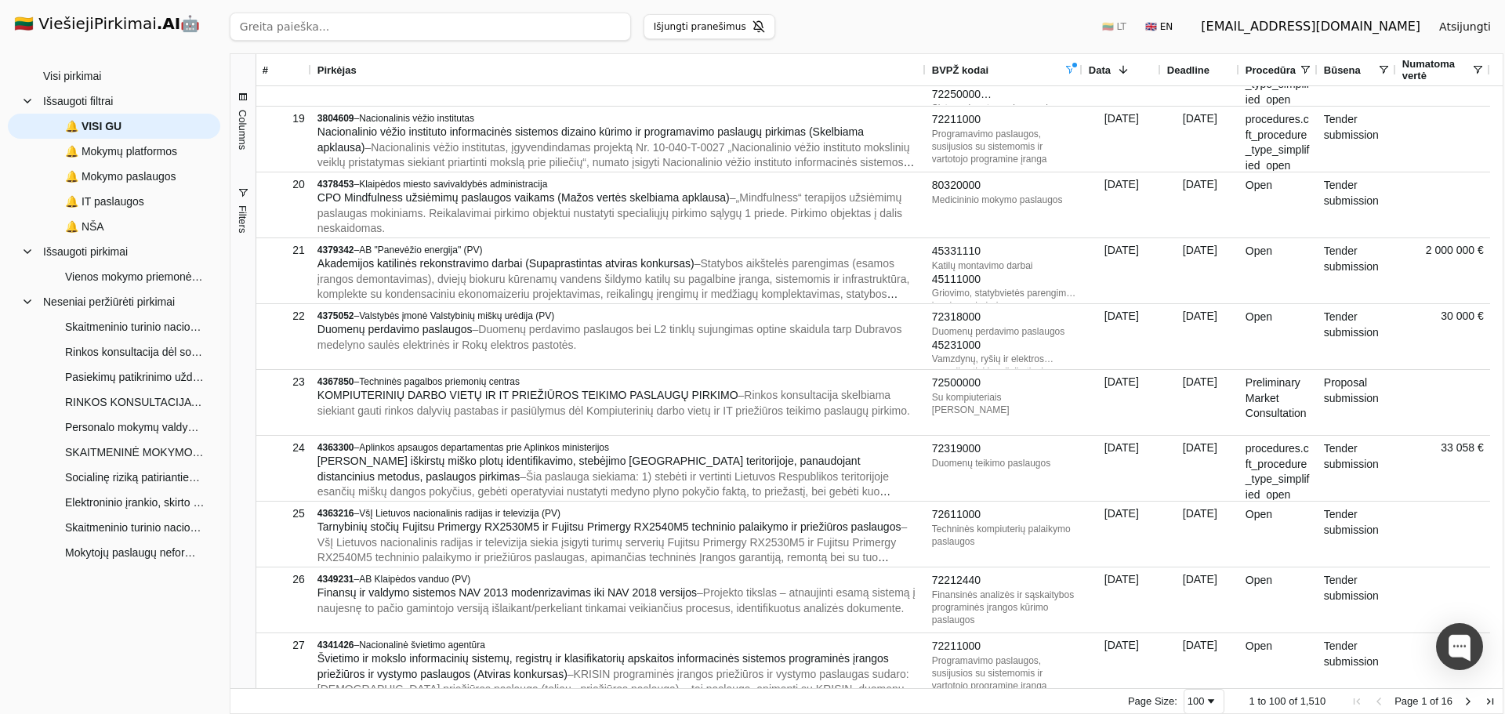
click at [450, 34] on input "search" at bounding box center [430, 27] width 401 height 28
type input "4453839"
click button "Ieškoti" at bounding box center [600, 27] width 61 height 28
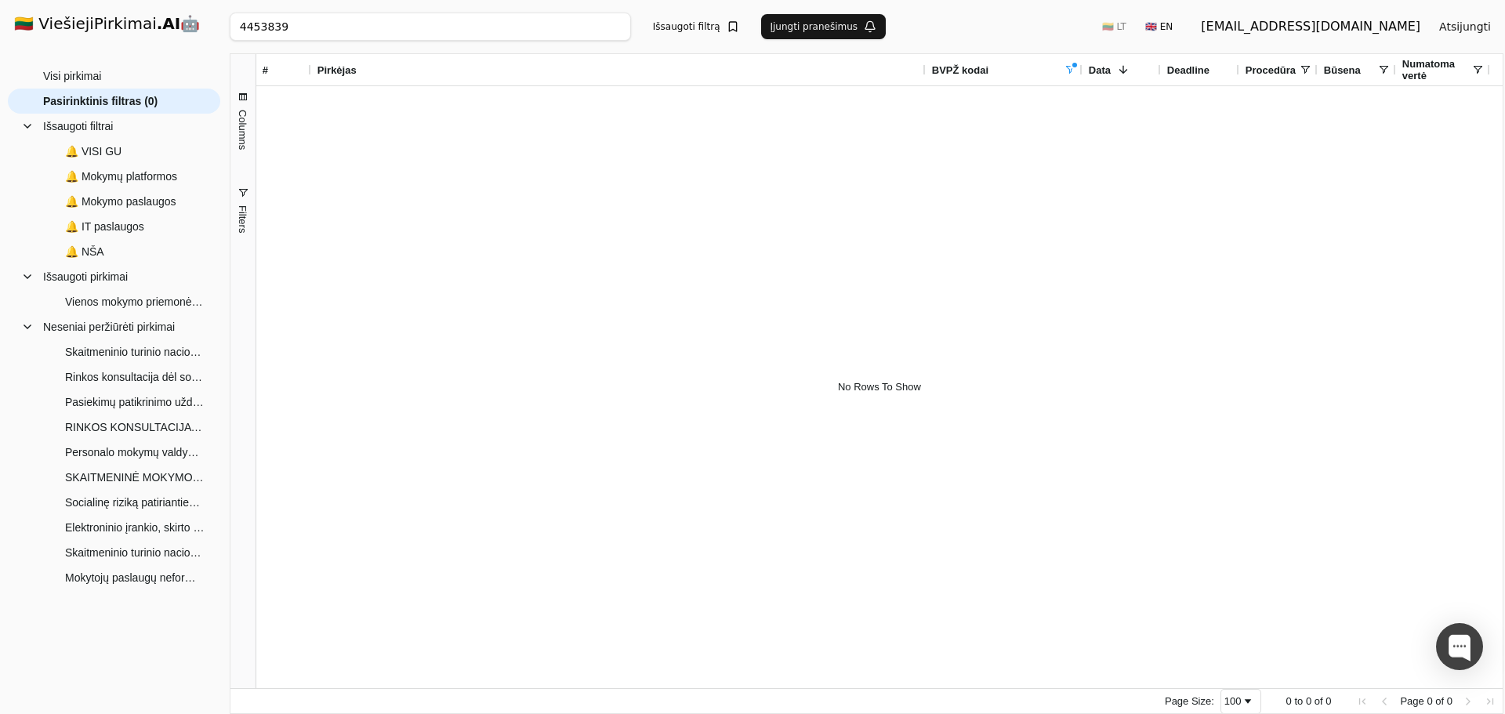
click at [987, 67] on span "BVPŽ kodai" at bounding box center [960, 70] width 56 height 12
drag, startPoint x: 367, startPoint y: 17, endPoint x: 220, endPoint y: 24, distance: 146.7
click at [220, 24] on div "🇱🇹 ViešiejiPirkimai .AI 🤖 guviesieji@gmail.com Atsijungti Group Visi pirkimai N…" at bounding box center [752, 357] width 1505 height 714
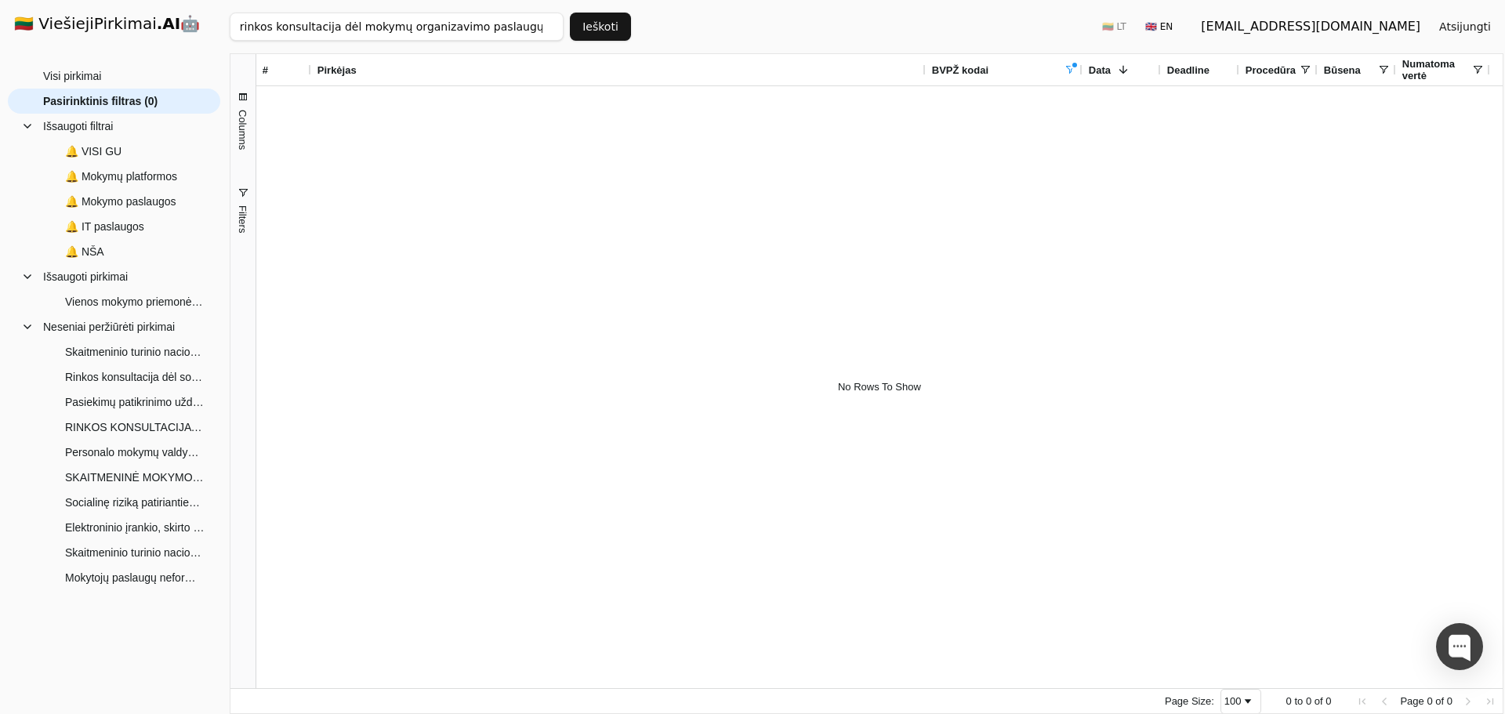
scroll to position [0, 2]
type input "rinkos konsultacija dėl mokymų organizavimo paslaugų pirkimo"
click button "Ieškoti" at bounding box center [600, 27] width 61 height 28
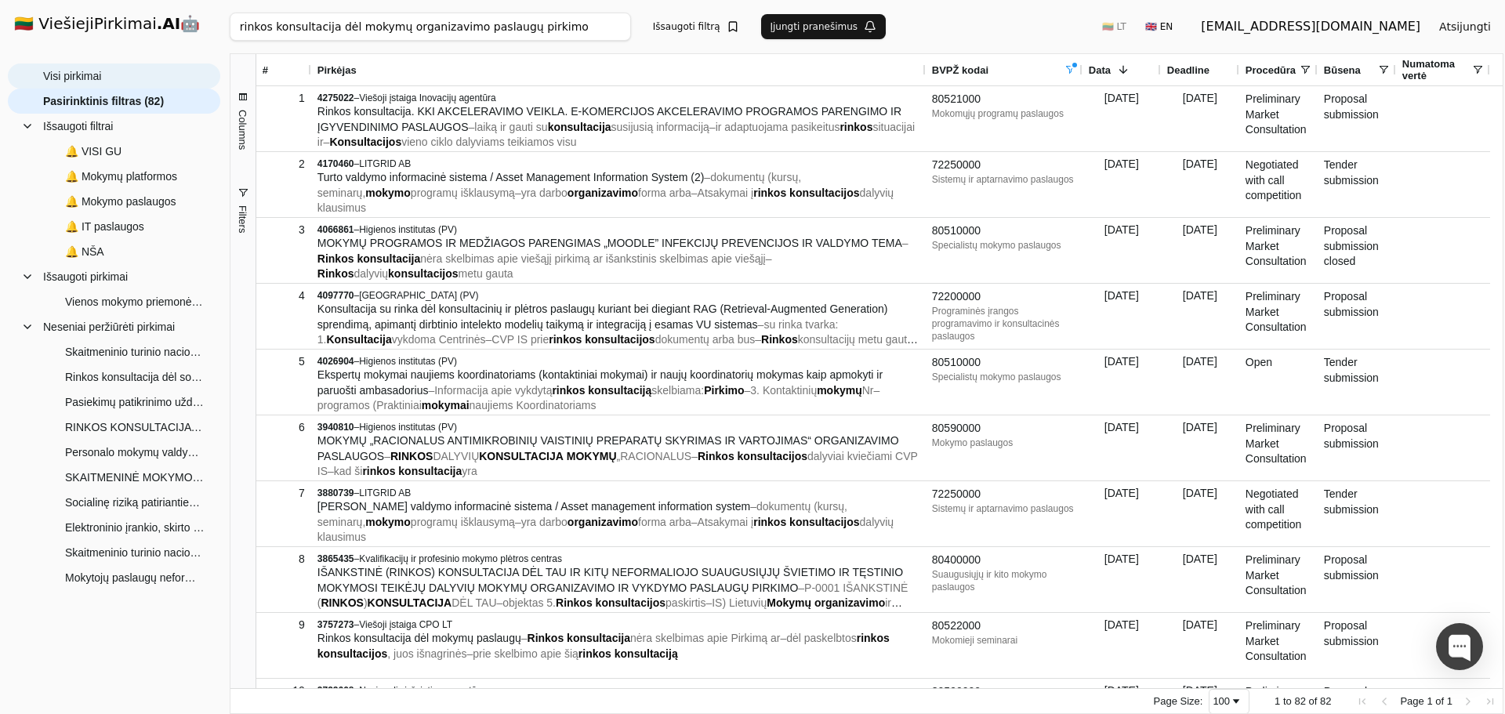
click at [82, 74] on span "Visi pirkimai" at bounding box center [72, 76] width 58 height 24
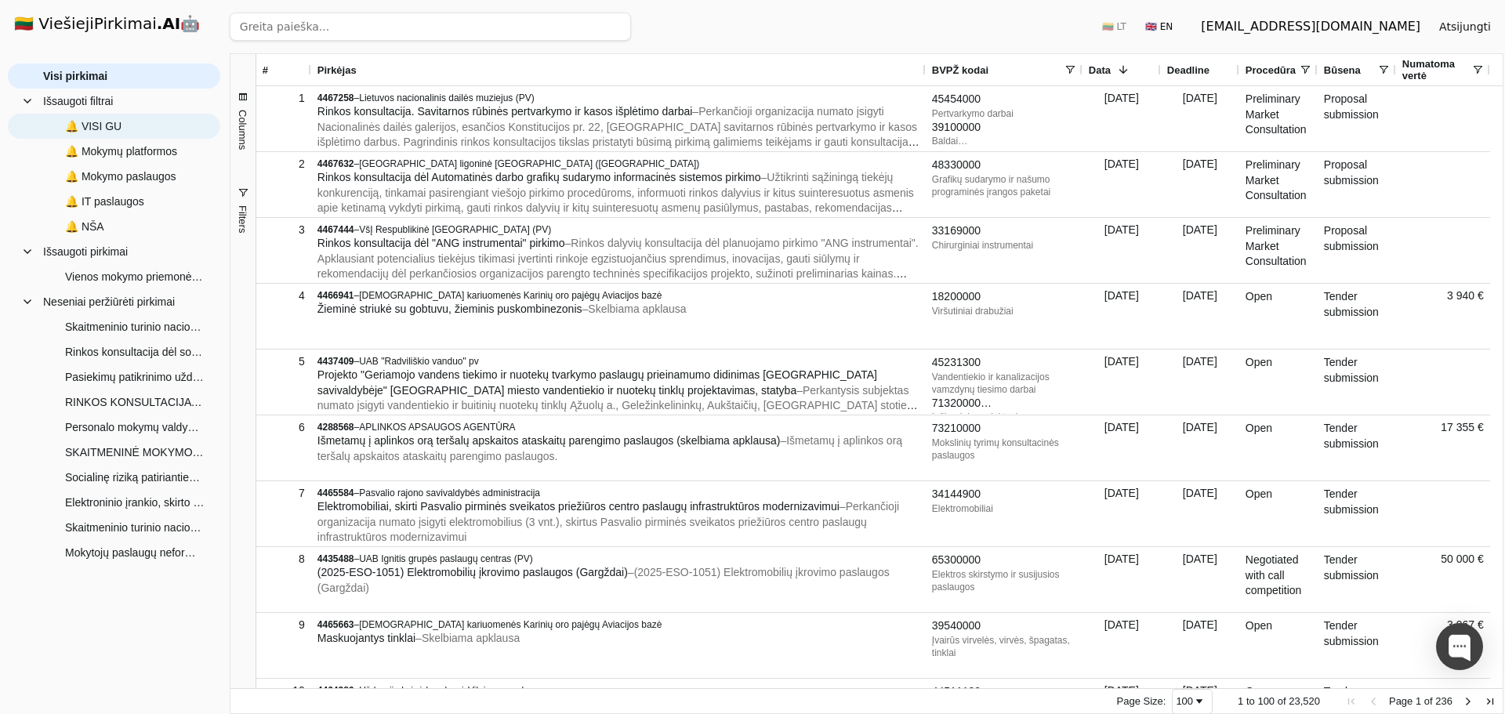
click at [134, 118] on span "🔔 VISI GU" at bounding box center [125, 126] width 164 height 24
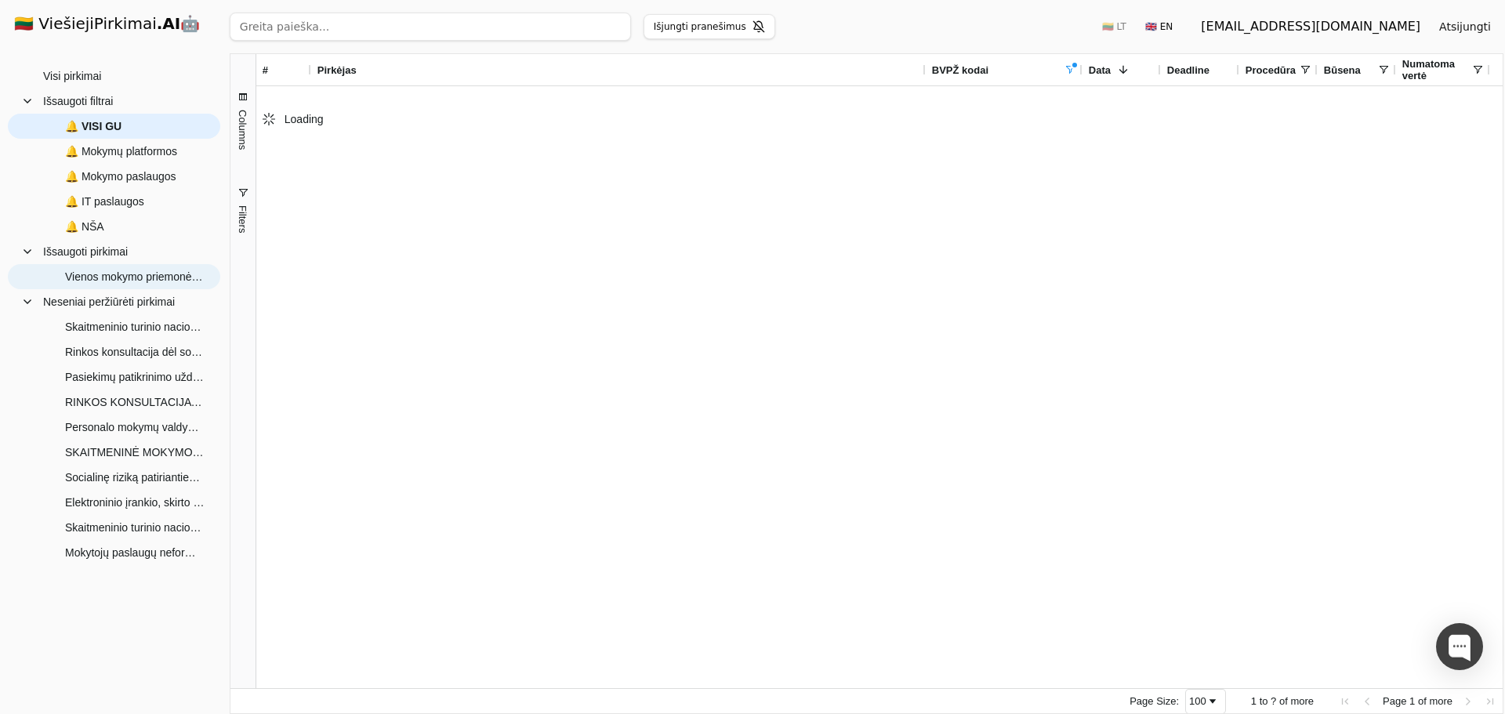
click at [110, 274] on span "Vienos mokymo priemonės turinio parengimo su skaitmenine versija 3–5 m. vaikams…" at bounding box center [135, 277] width 140 height 24
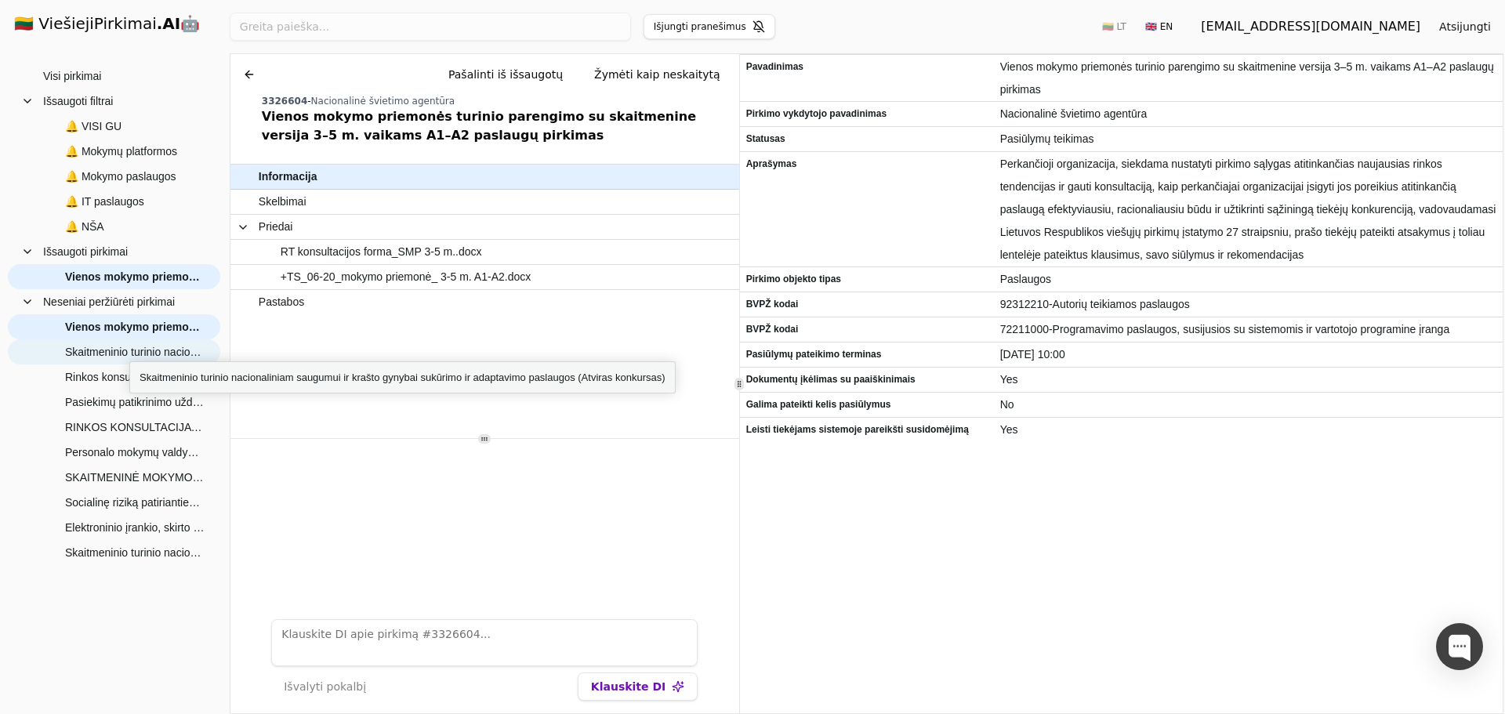
click at [129, 347] on span "Skaitmeninio turinio nacionaliniam saugumui ir krašto gynybai sukūrimo ir adapt…" at bounding box center [135, 352] width 140 height 24
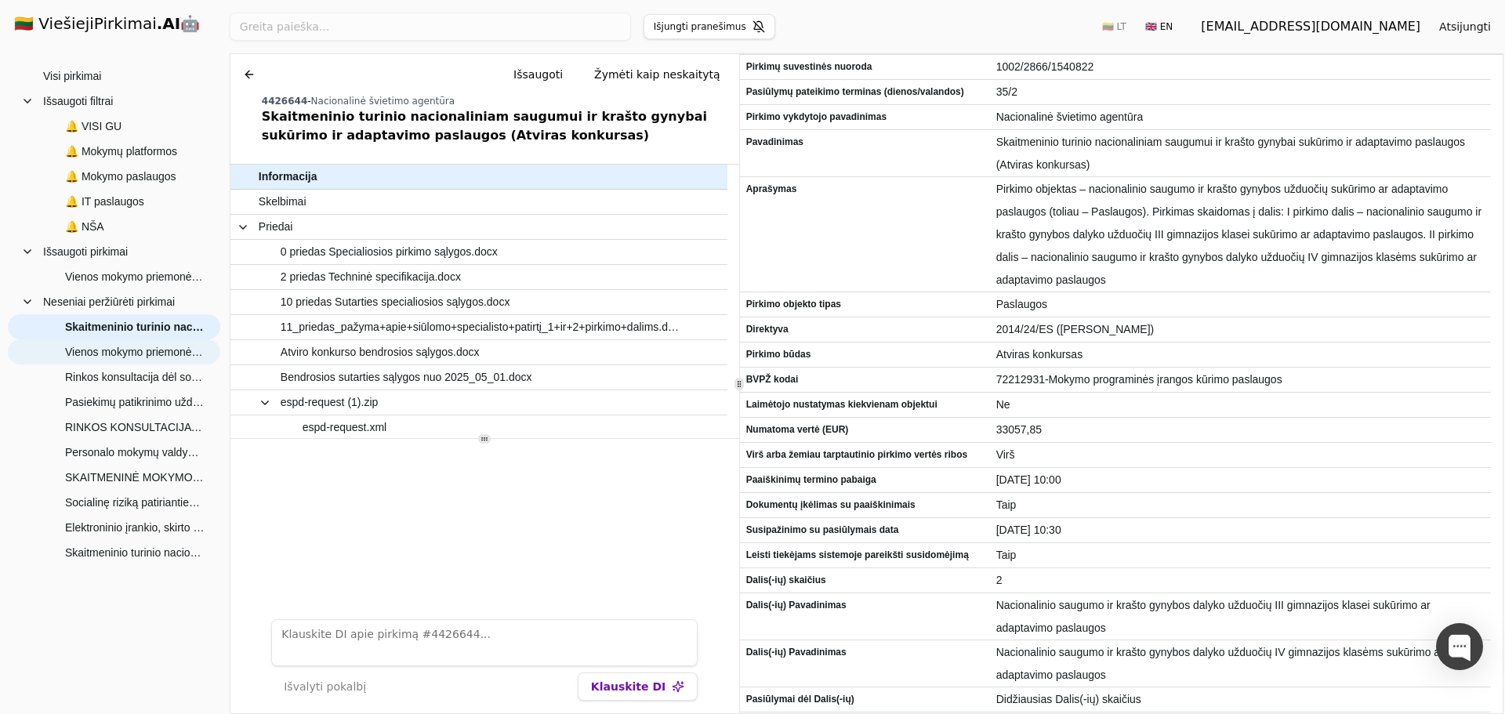
click at [137, 351] on span "Vienos mokymo priemonės turinio parengimo su skaitmenine versija 3–5 m. vaikams…" at bounding box center [135, 352] width 140 height 24
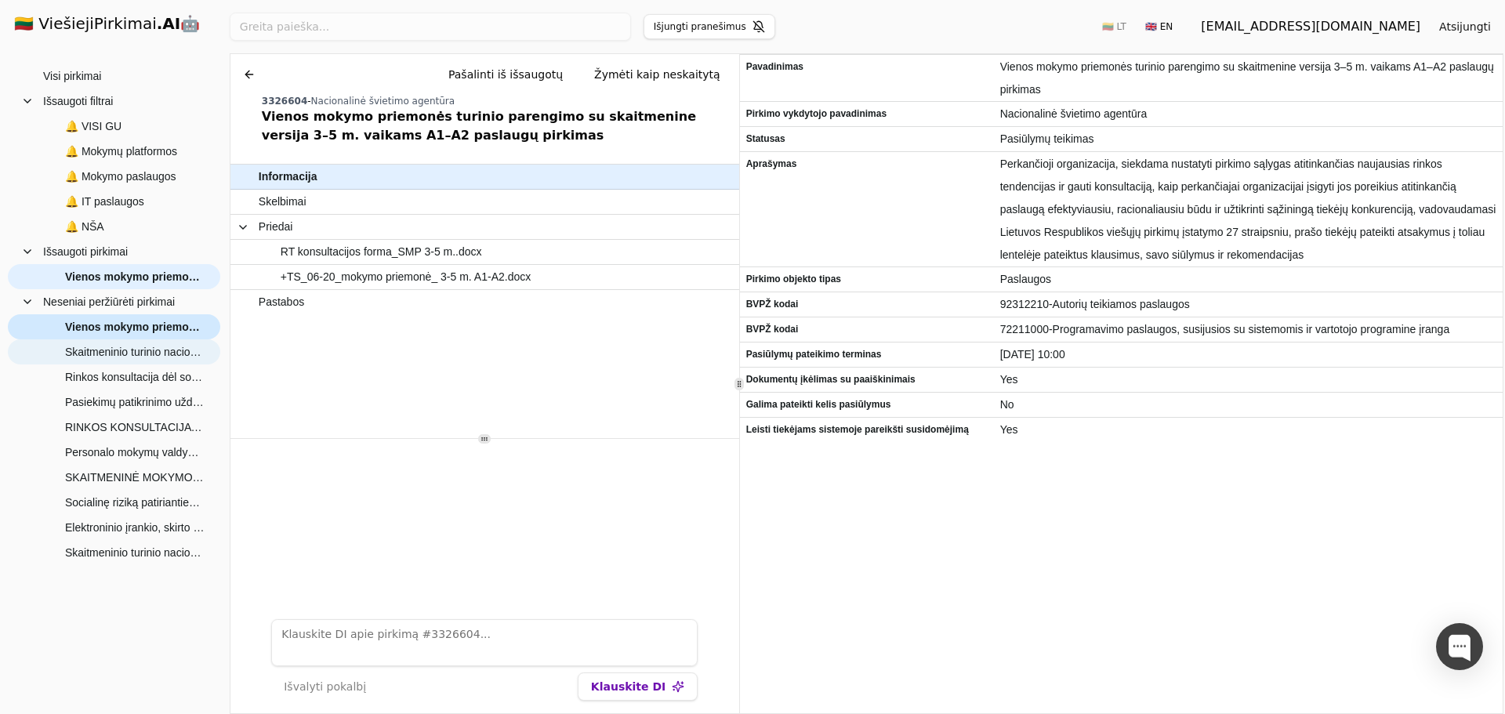
click at [140, 356] on span "Skaitmeninio turinio nacionaliniam saugumui ir krašto gynybai sukūrimo ir adapt…" at bounding box center [135, 352] width 140 height 24
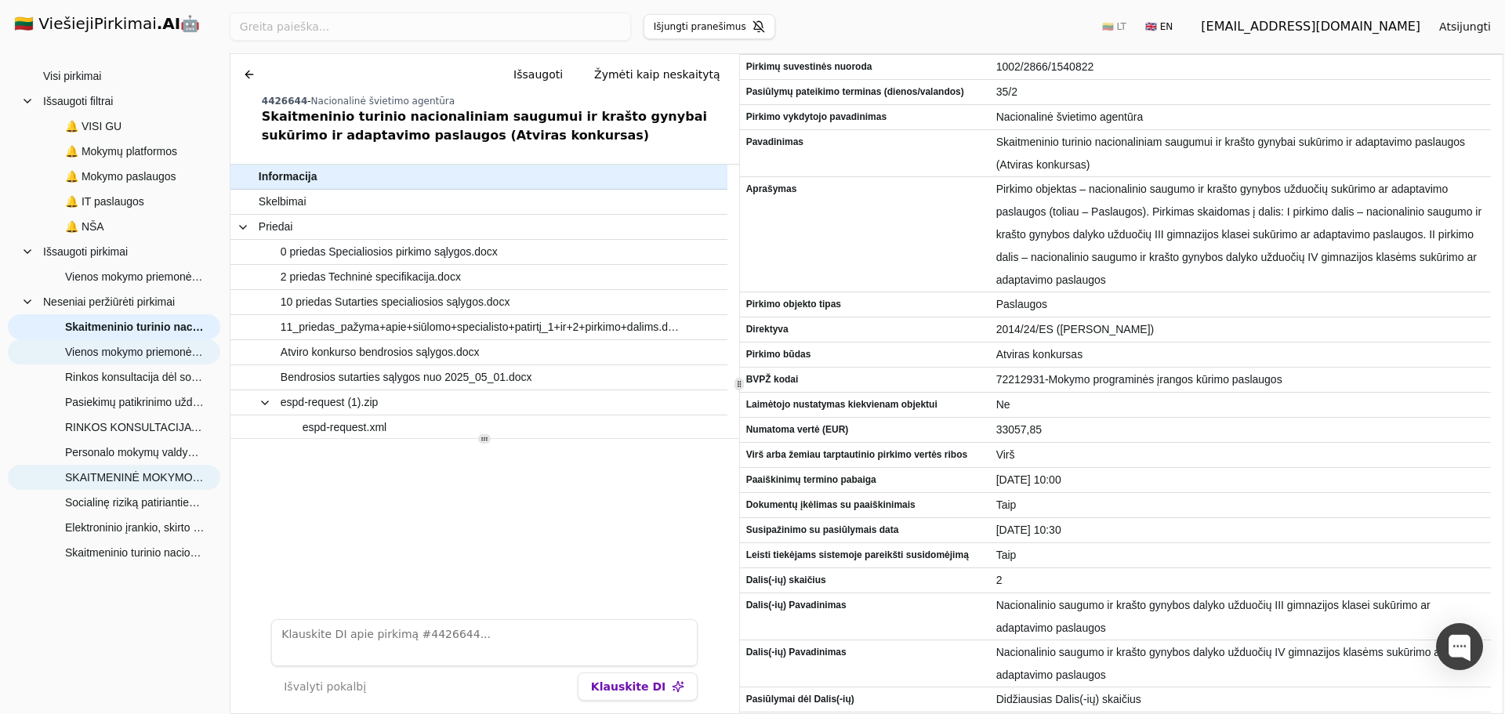
click at [114, 479] on span "SKAITMENINĖ MOKYMO(-SI) PLATFORMA (Mažos vertės skelbiama apklausa)" at bounding box center [135, 478] width 140 height 24
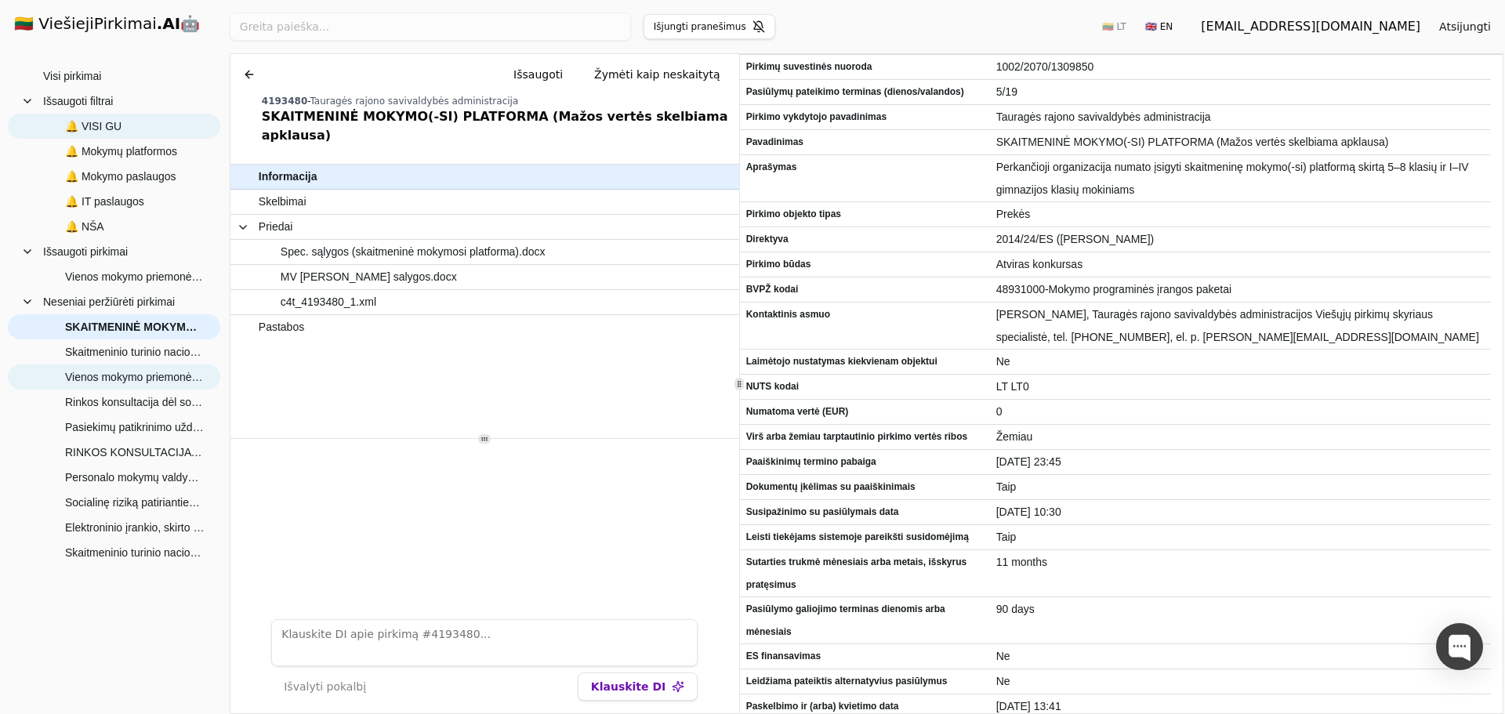
click at [84, 130] on span "🔔 VISI GU" at bounding box center [93, 126] width 56 height 24
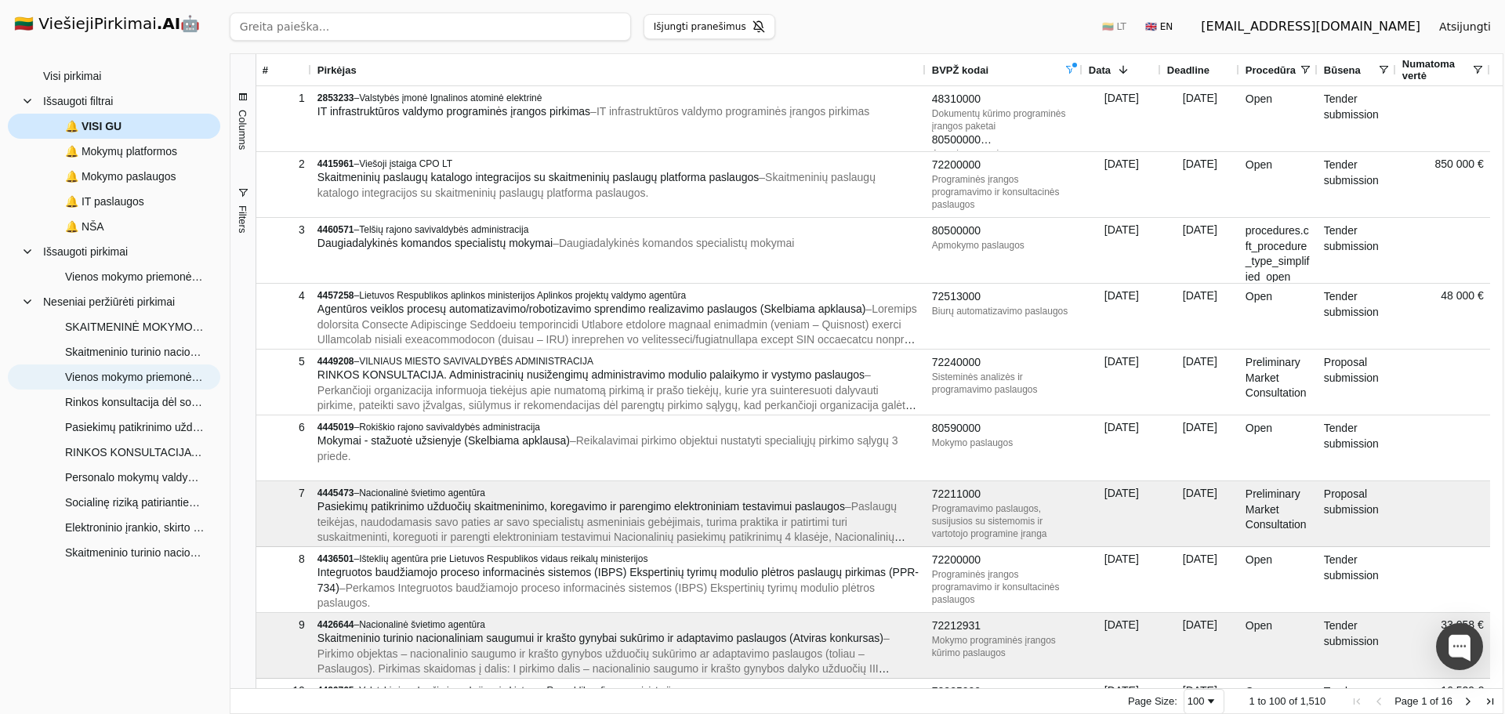
click at [147, 120] on span "🔔 VISI GU" at bounding box center [125, 126] width 164 height 24
click at [138, 149] on span "🔔 Mokymų platformos" at bounding box center [121, 152] width 112 height 24
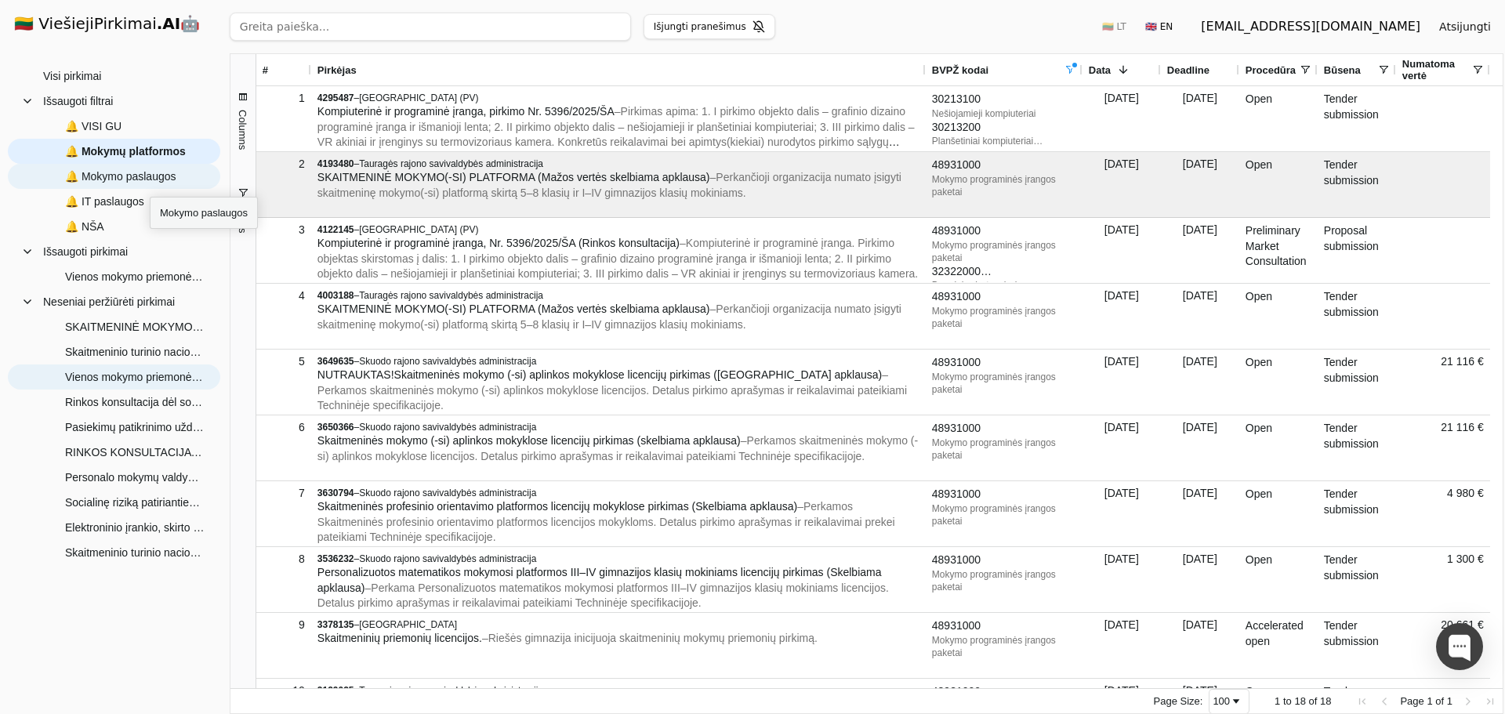
click at [150, 183] on span "🔔 Mokymo paslaugos" at bounding box center [120, 177] width 111 height 24
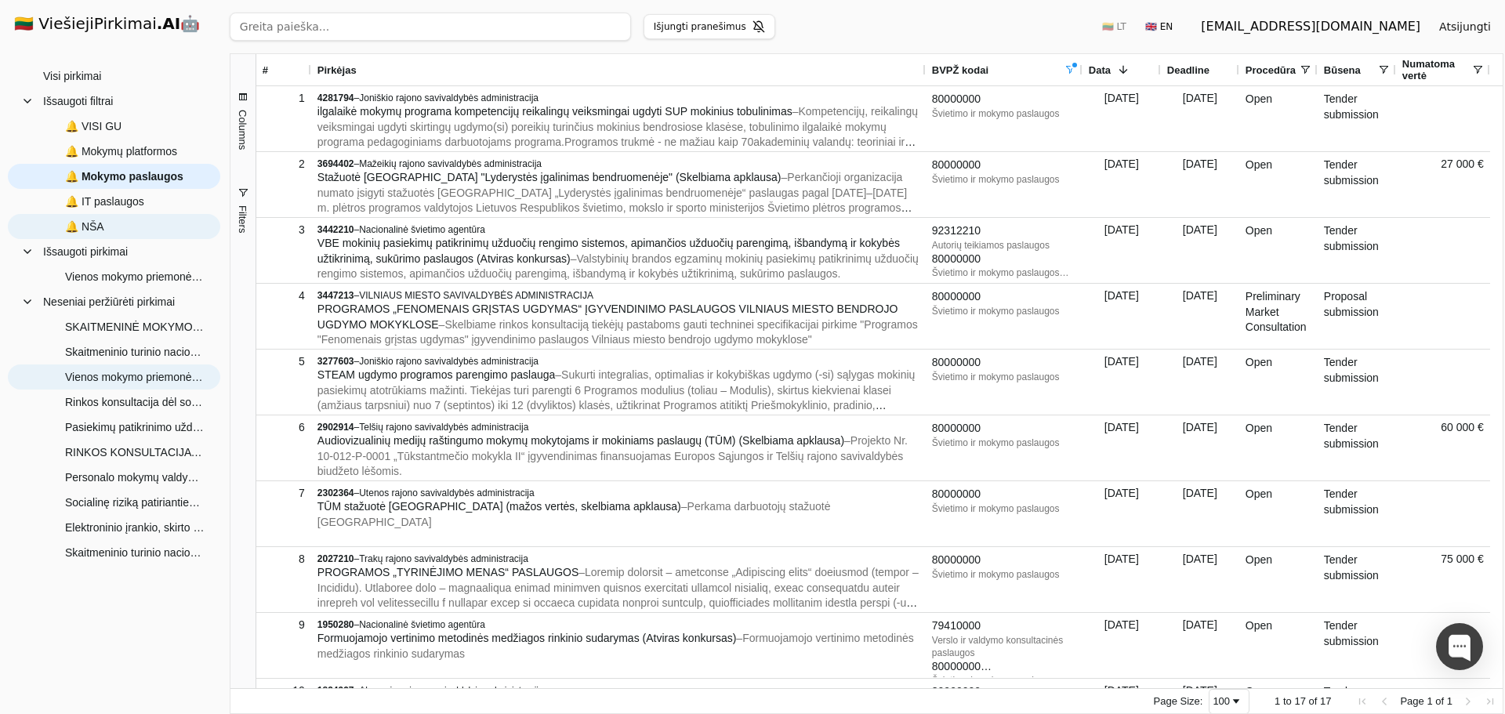
click at [107, 223] on span "🔔 NŠA" at bounding box center [125, 227] width 164 height 24
type input "nacionalinė švietimo agentūra"
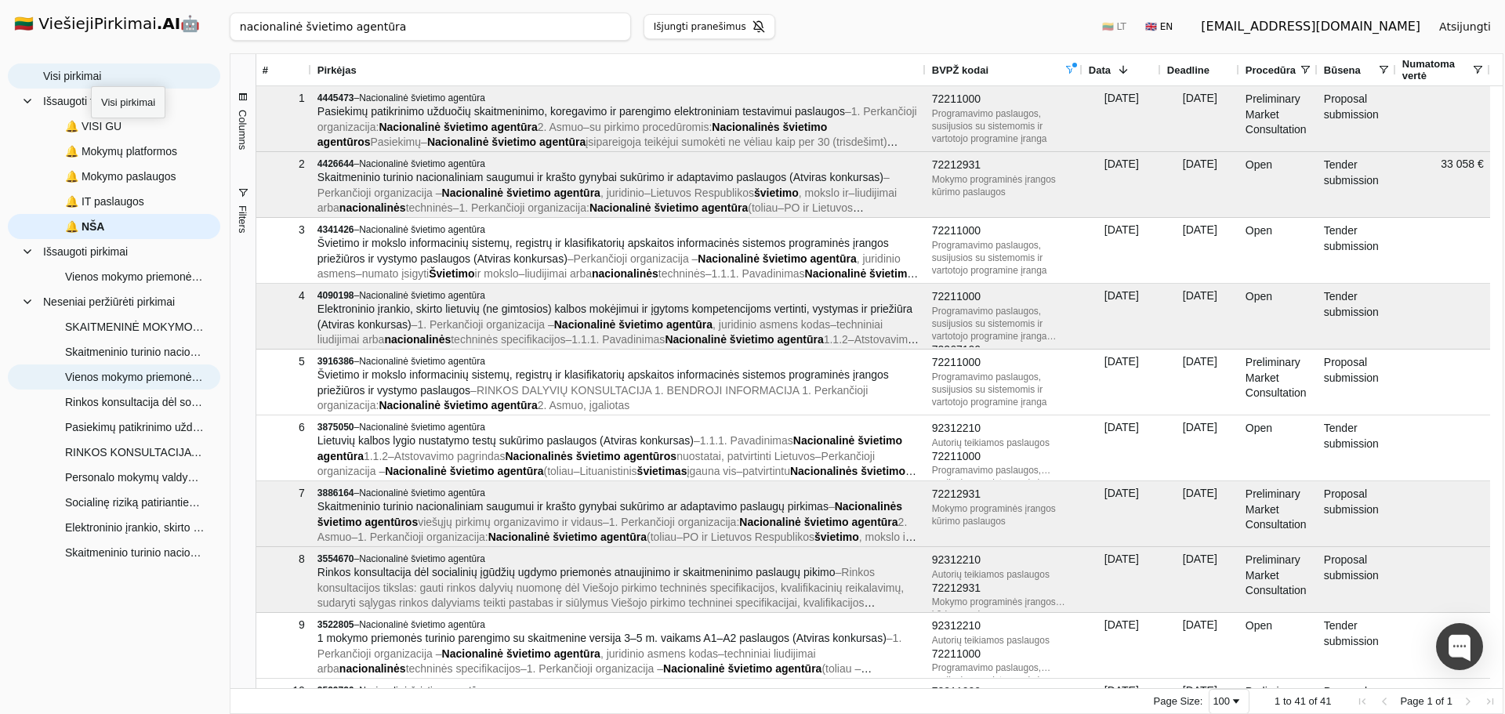
click at [91, 72] on span "Visi pirkimai" at bounding box center [72, 76] width 58 height 24
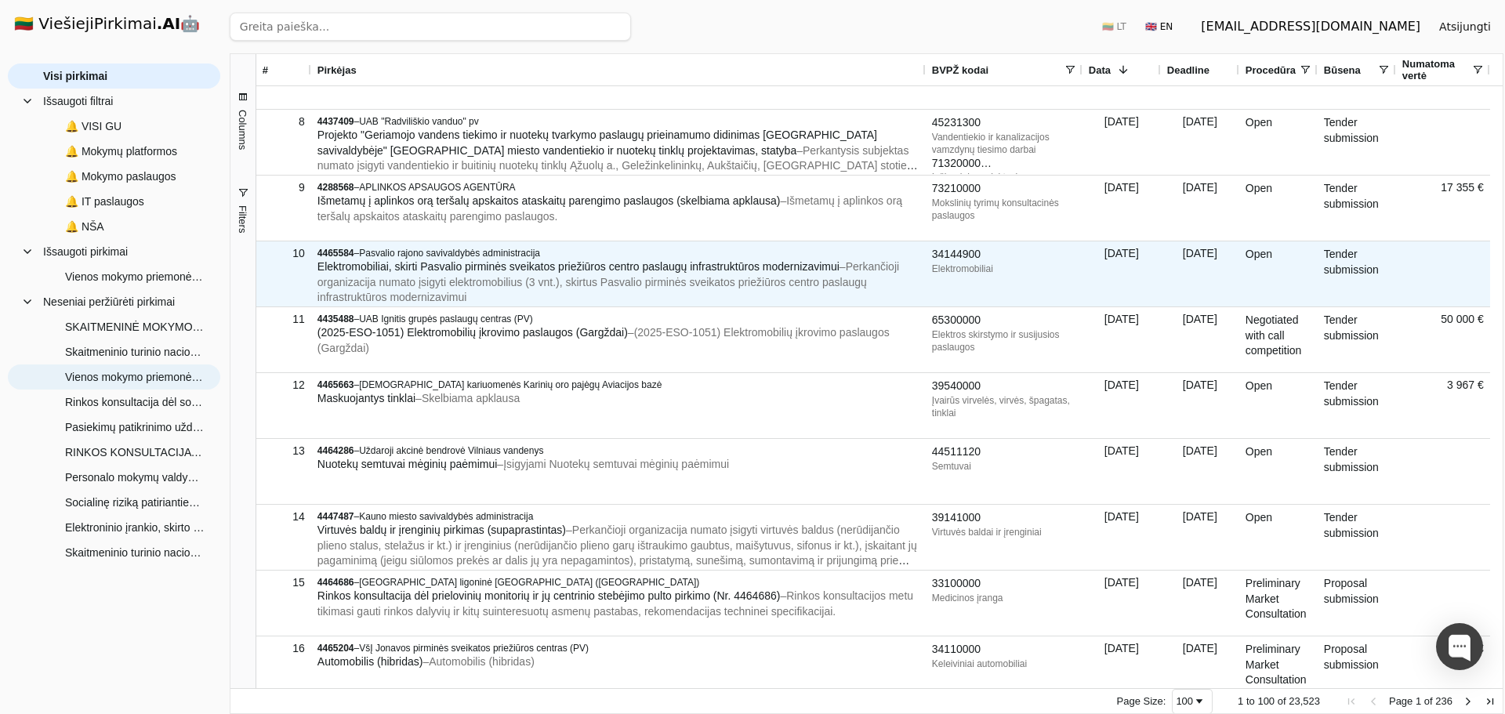
scroll to position [440, 0]
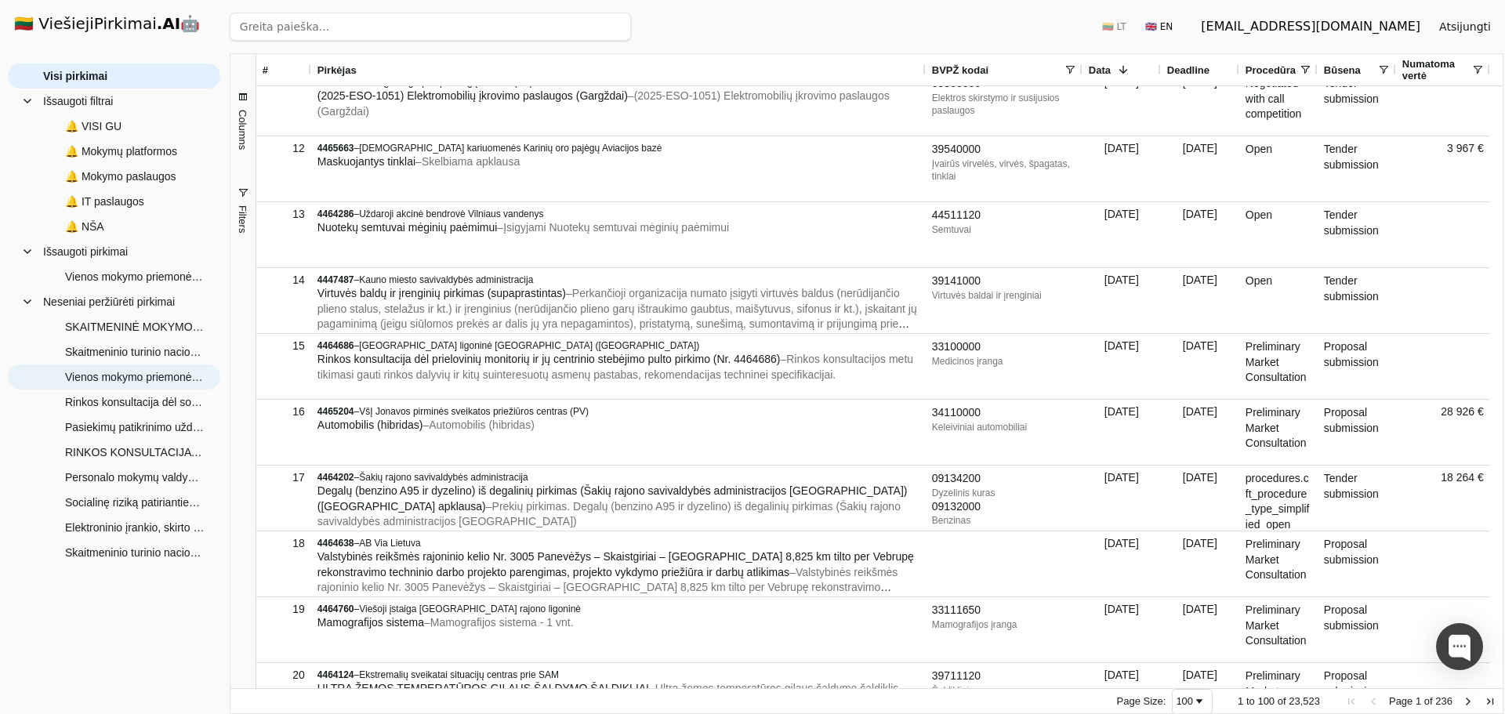
click at [238, 216] on span "Filters" at bounding box center [243, 218] width 12 height 27
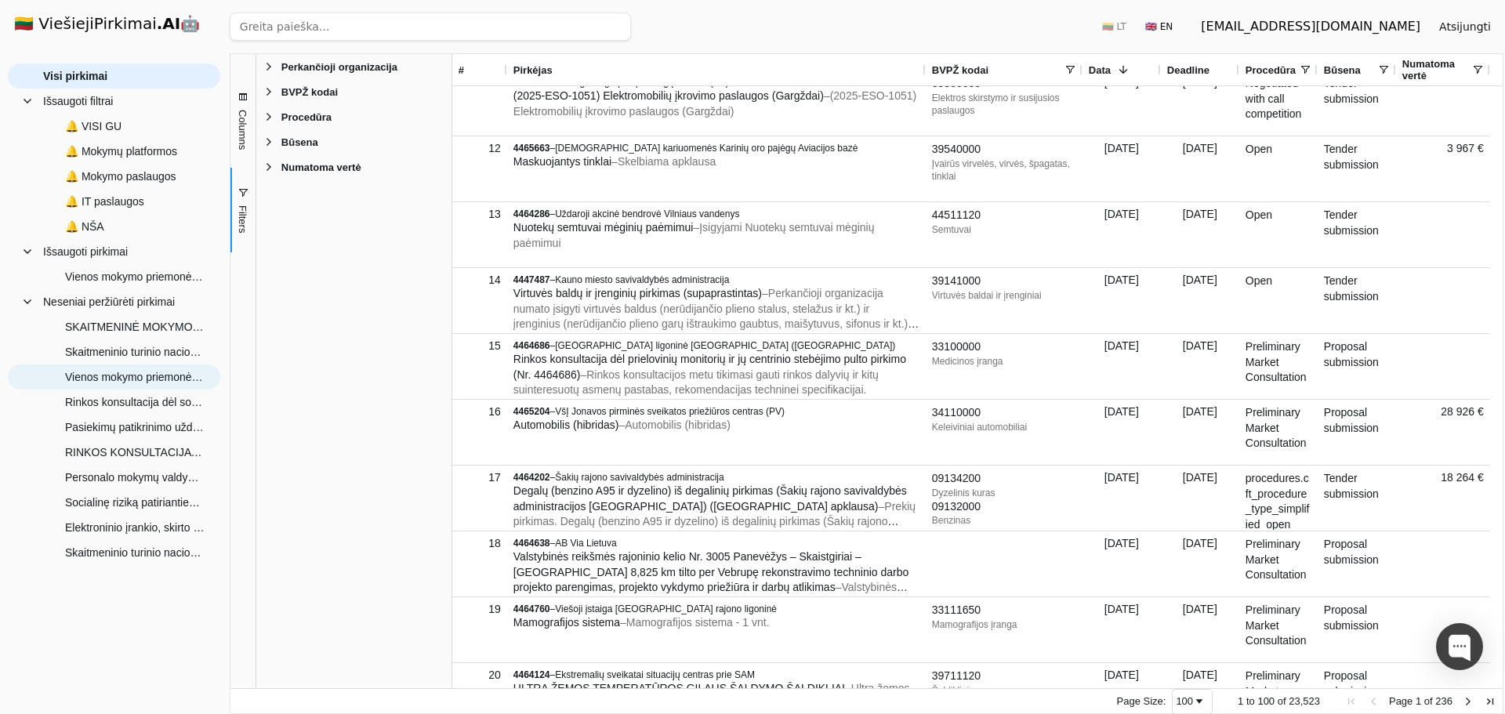
click at [266, 92] on span "Filter List 5 Filters" at bounding box center [269, 91] width 13 height 13
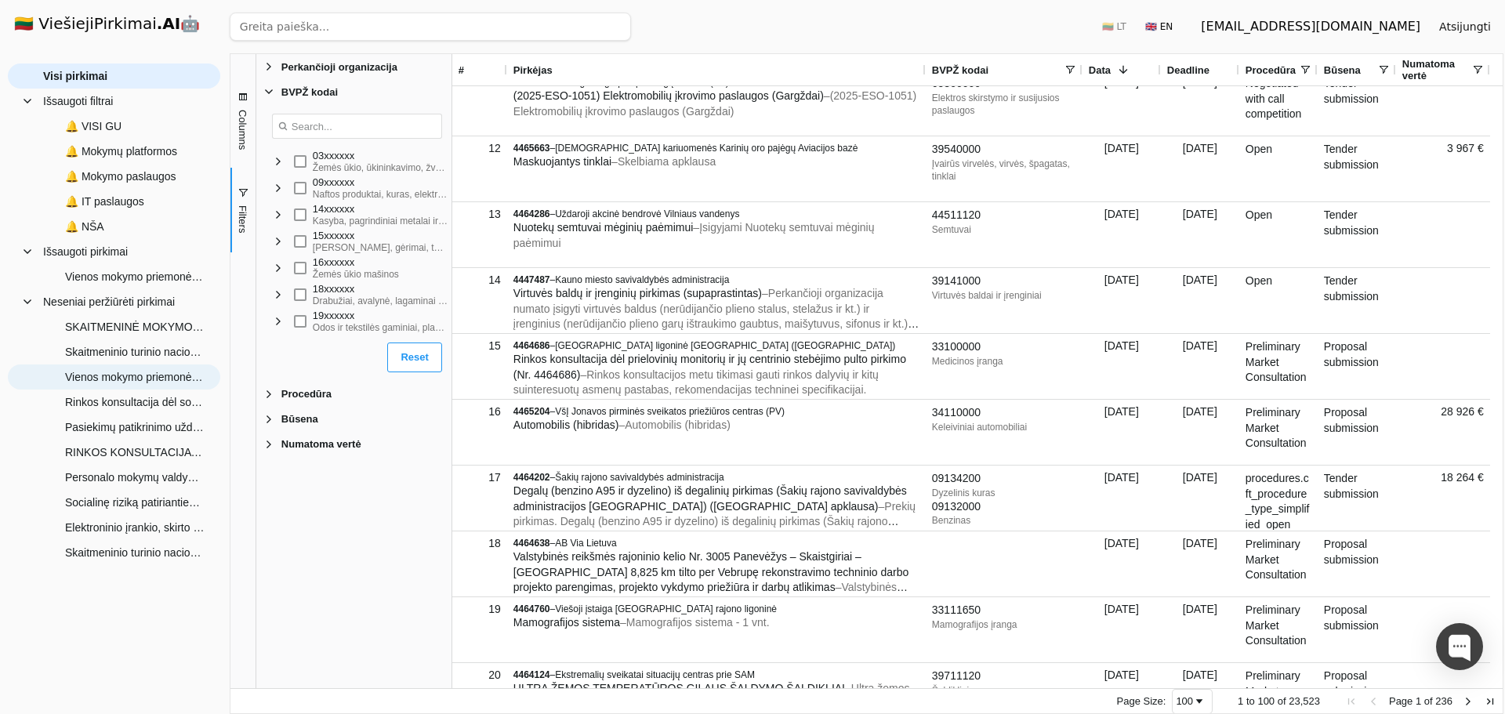
click at [276, 92] on div "BVPŽ kodai" at bounding box center [353, 91] width 195 height 25
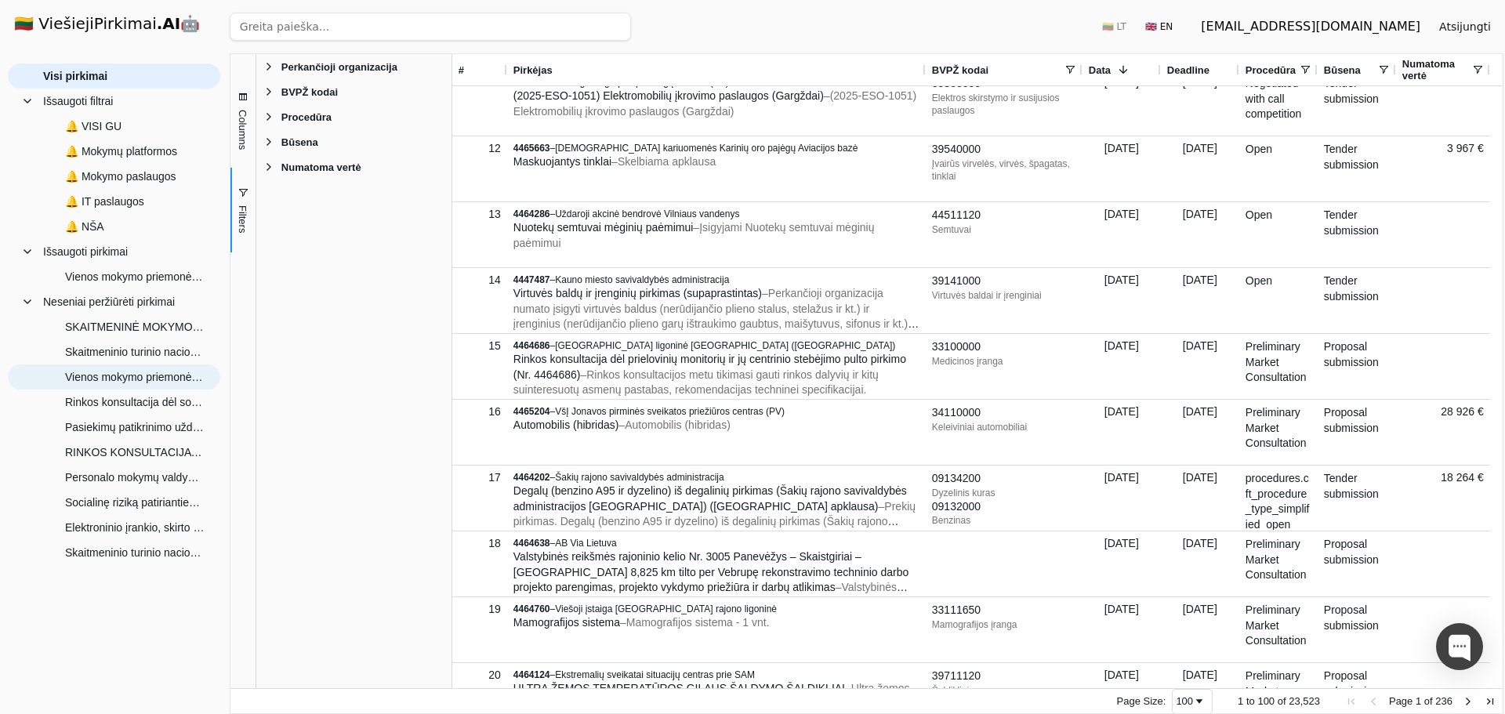
click at [270, 68] on span "Filter List 5 Filters" at bounding box center [269, 66] width 13 height 13
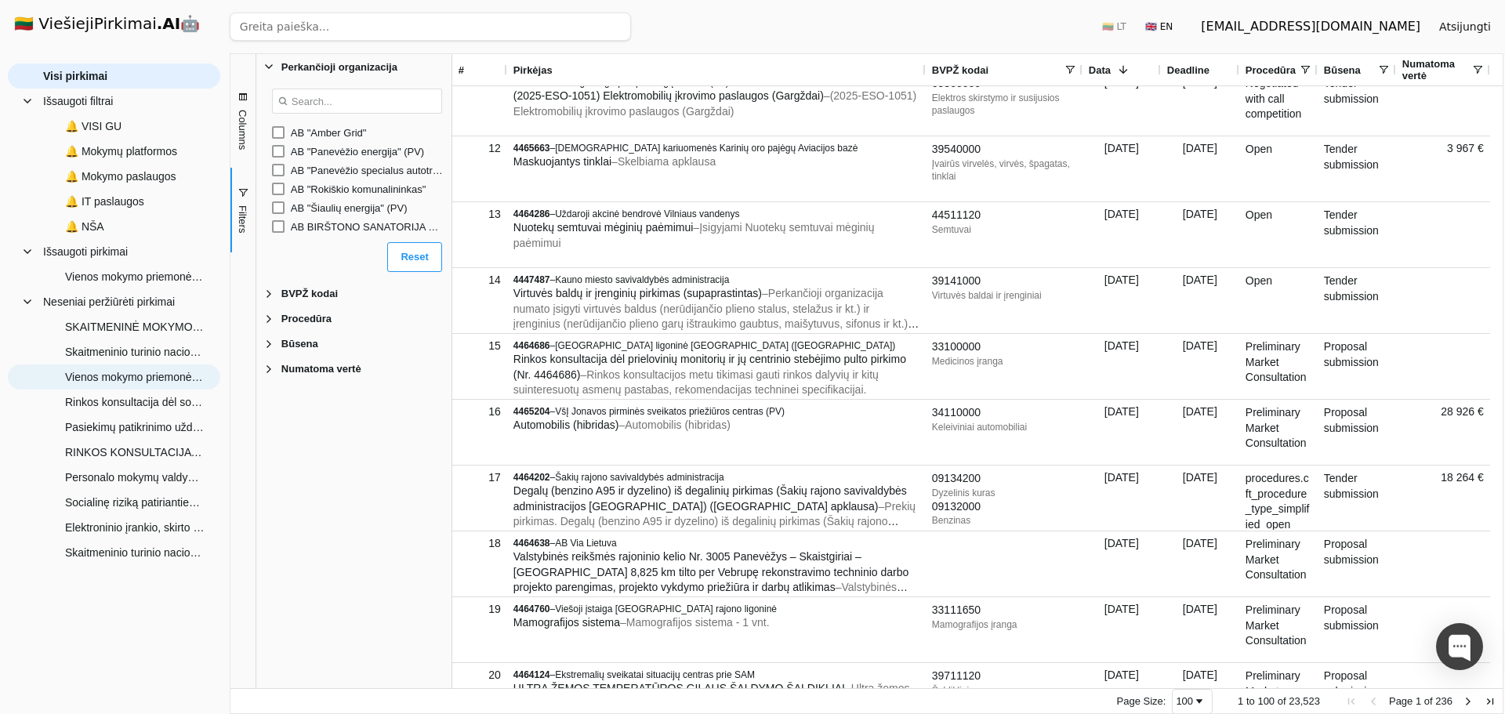
click at [270, 68] on span "Filter List 5 Filters" at bounding box center [269, 66] width 13 height 13
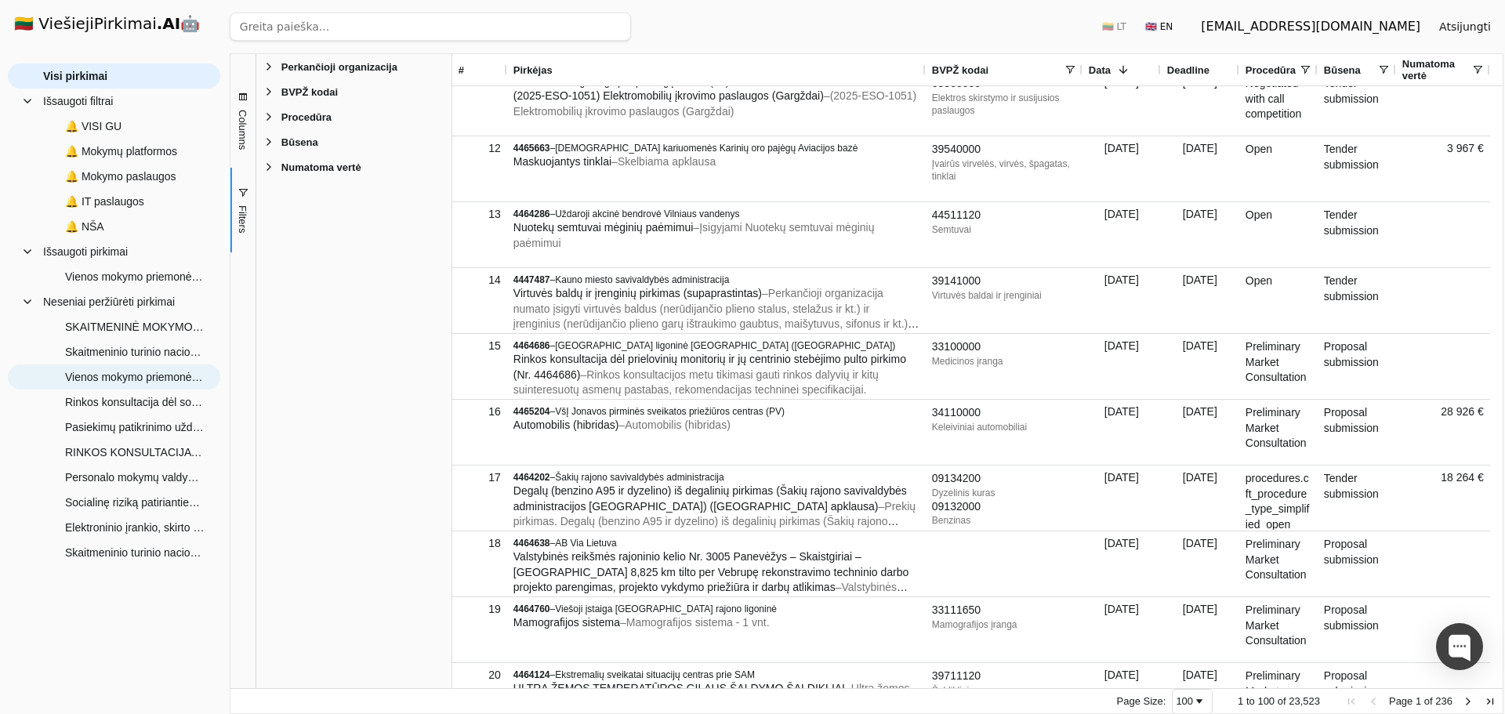
click at [242, 216] on span "Filters" at bounding box center [243, 218] width 12 height 27
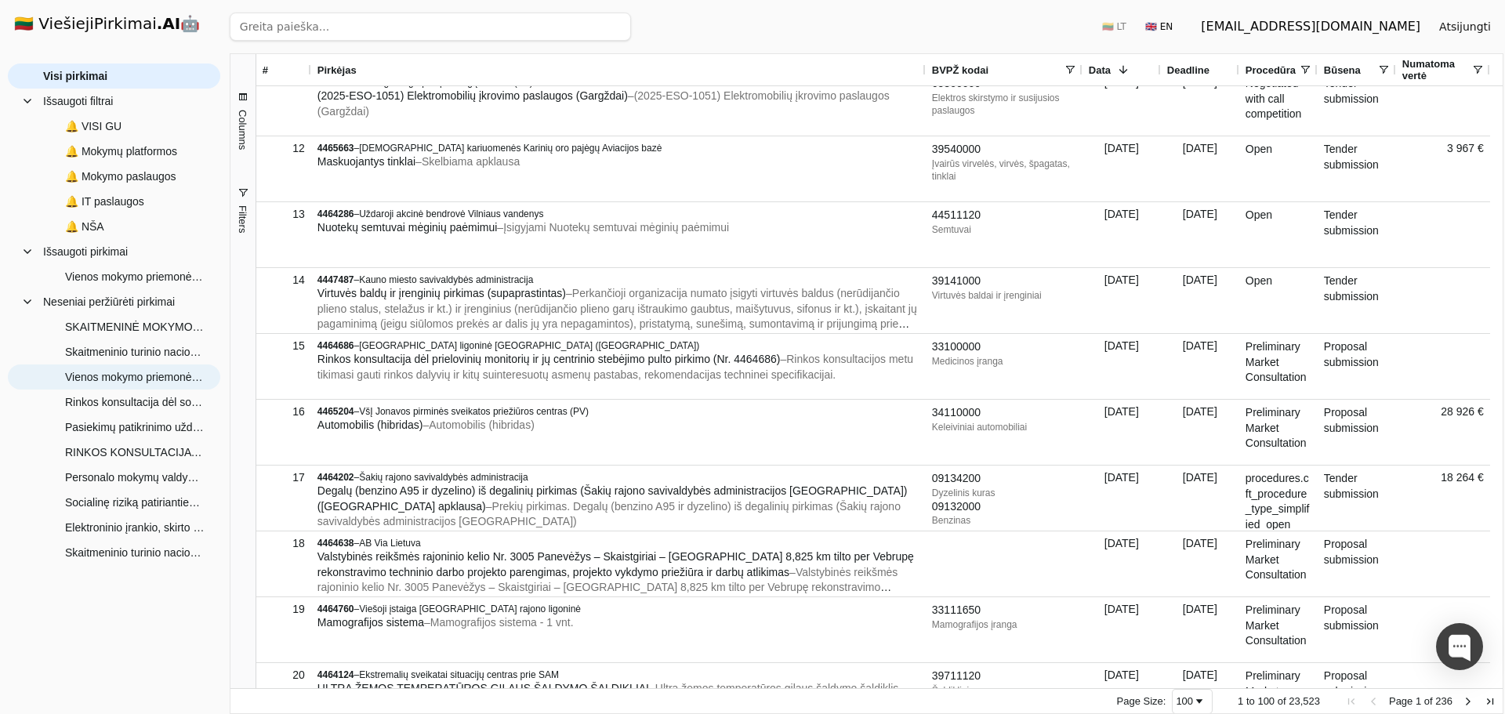
click at [169, 21] on h1 "🇱🇹 ViešiejiPirkimai .AI 🤖" at bounding box center [114, 25] width 225 height 50
click at [115, 26] on h1 "🇱🇹 ViešiejiPirkimai .AI 🤖" at bounding box center [114, 25] width 225 height 50
click at [1361, 28] on div "[EMAIL_ADDRESS][DOMAIN_NAME]" at bounding box center [1310, 26] width 219 height 19
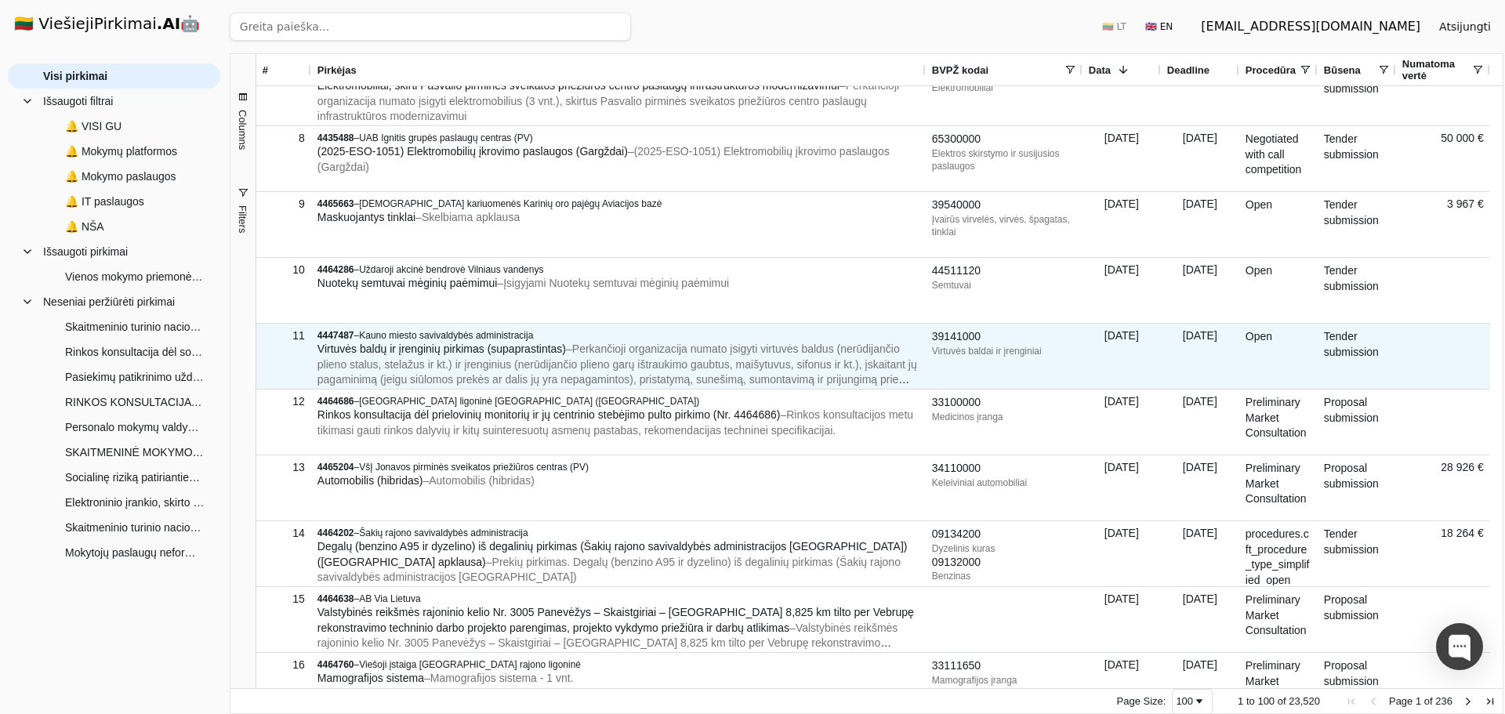
scroll to position [441, 0]
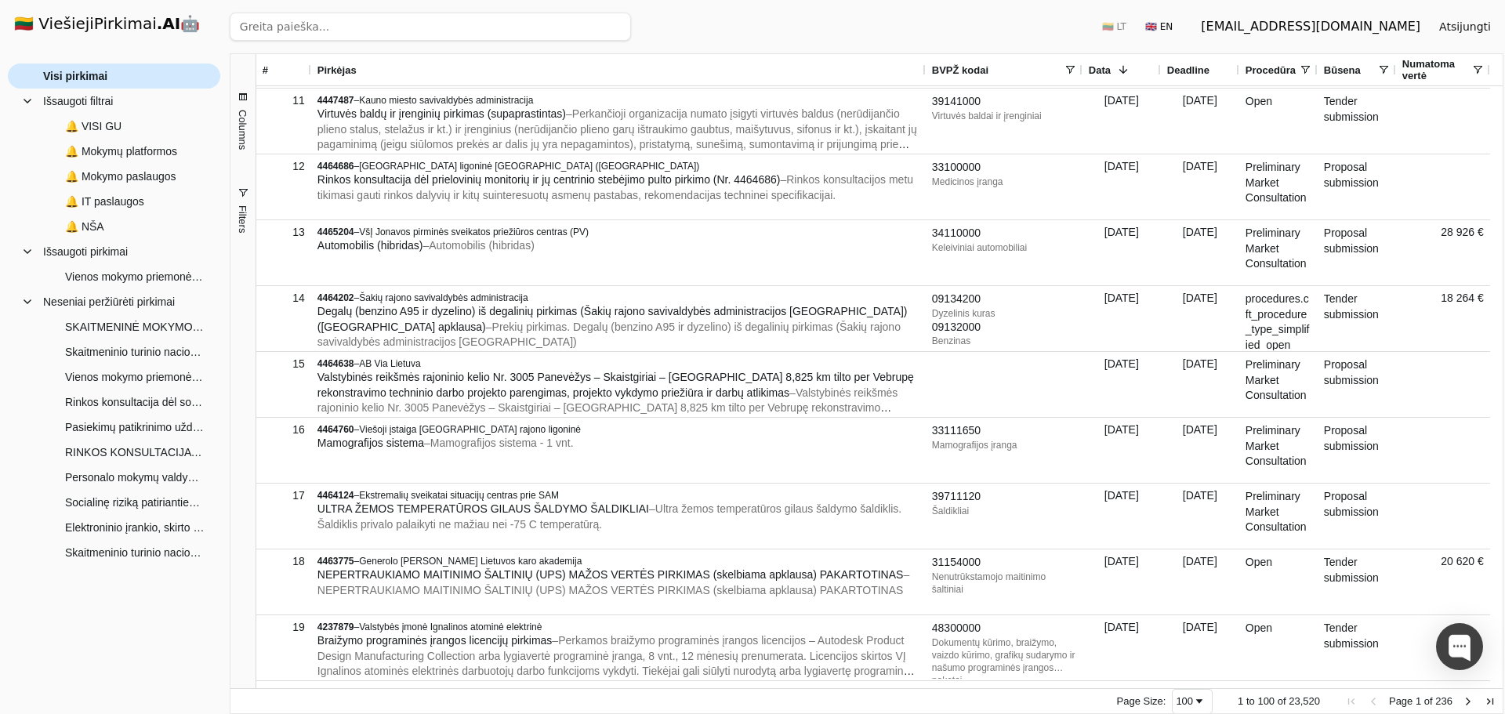
click at [94, 73] on span "Visi pirkimai" at bounding box center [75, 76] width 64 height 24
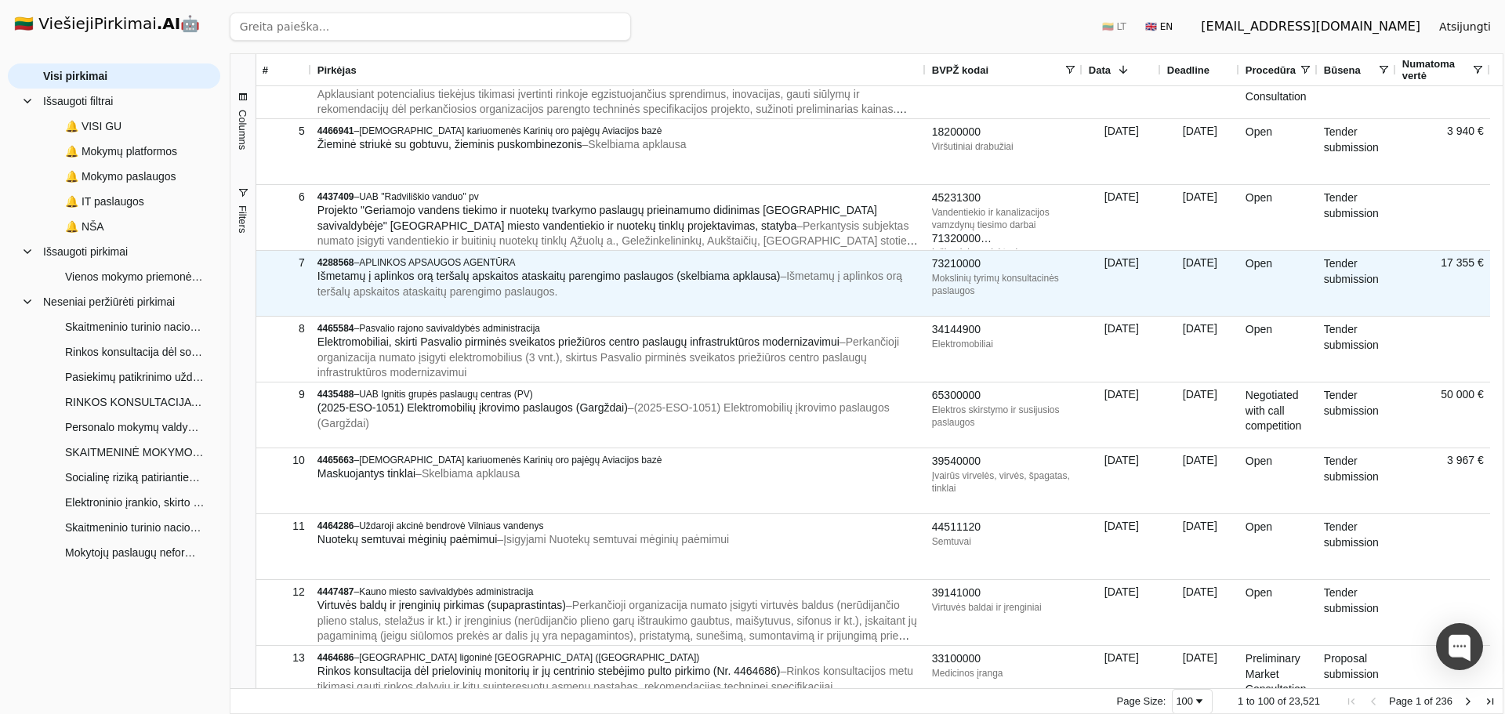
scroll to position [232, 0]
